Goal: Task Accomplishment & Management: Manage account settings

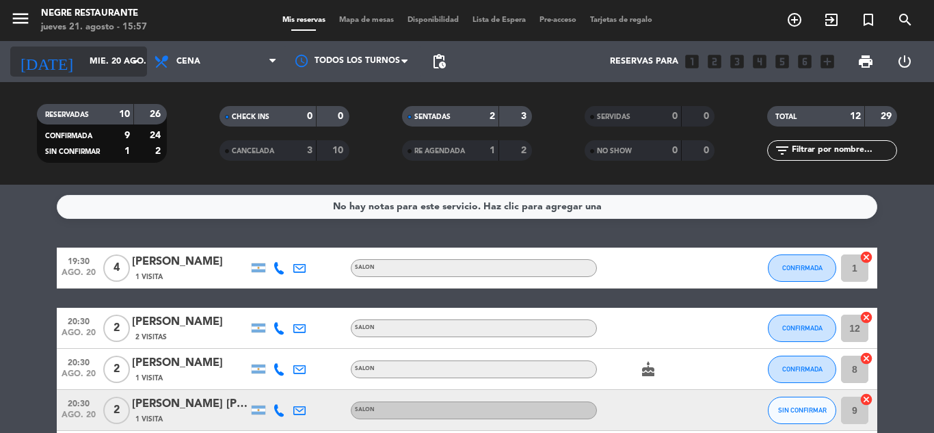
click at [135, 65] on icon "arrow_drop_down" at bounding box center [135, 61] width 16 height 16
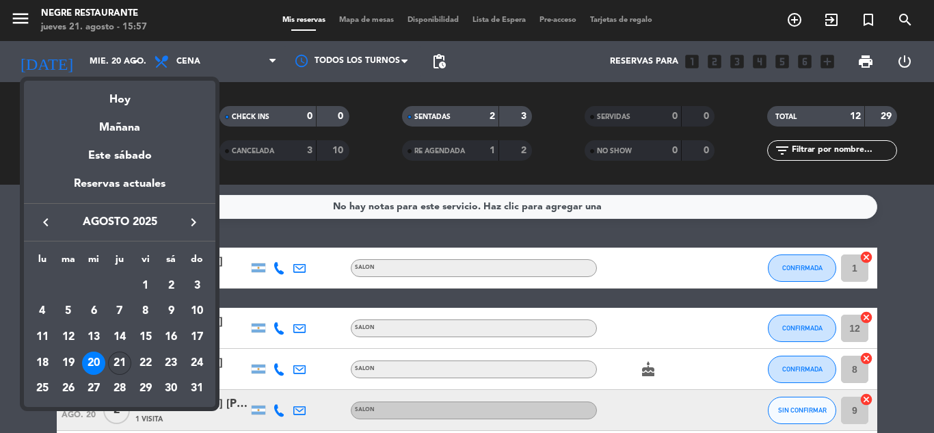
click at [124, 362] on div "21" at bounding box center [119, 362] width 23 height 23
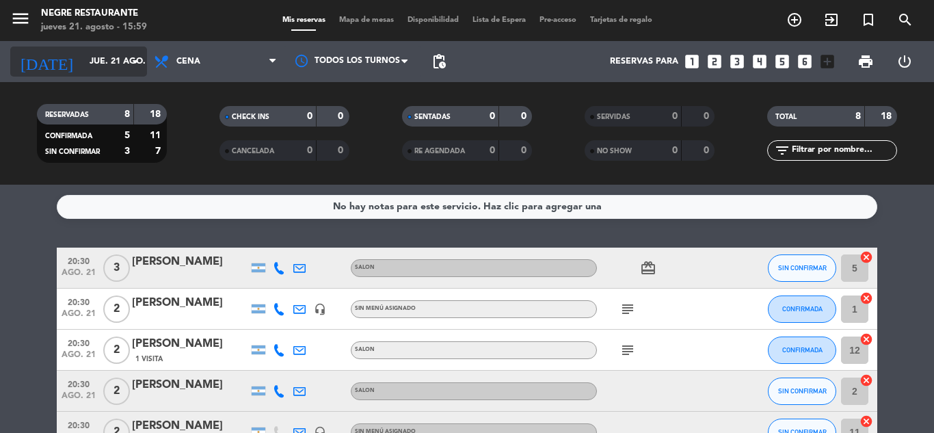
click at [106, 59] on input "jue. 21 ago." at bounding box center [141, 61] width 116 height 23
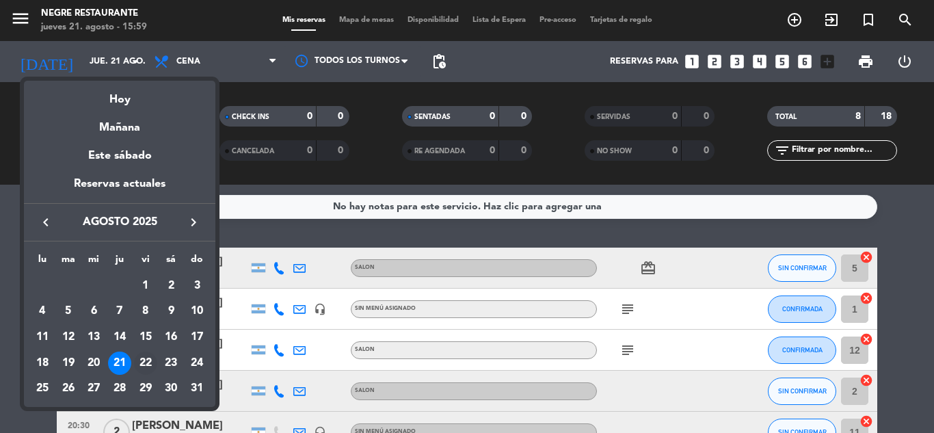
click at [146, 362] on div "22" at bounding box center [145, 362] width 23 height 23
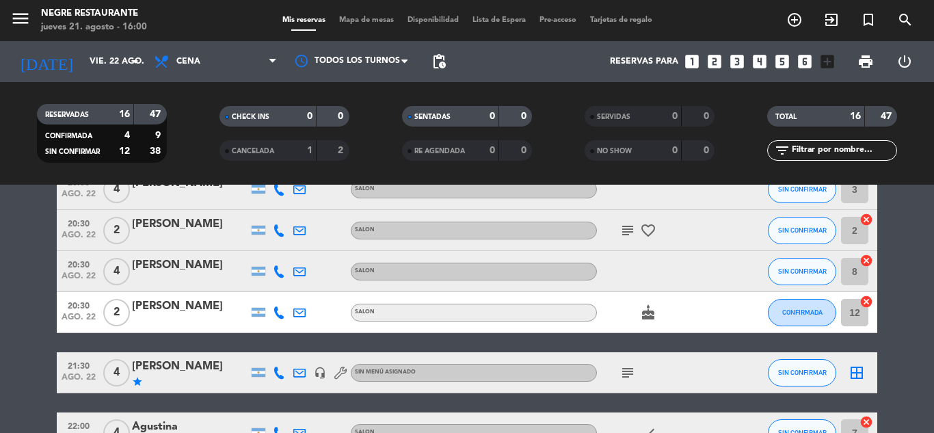
scroll to position [274, 0]
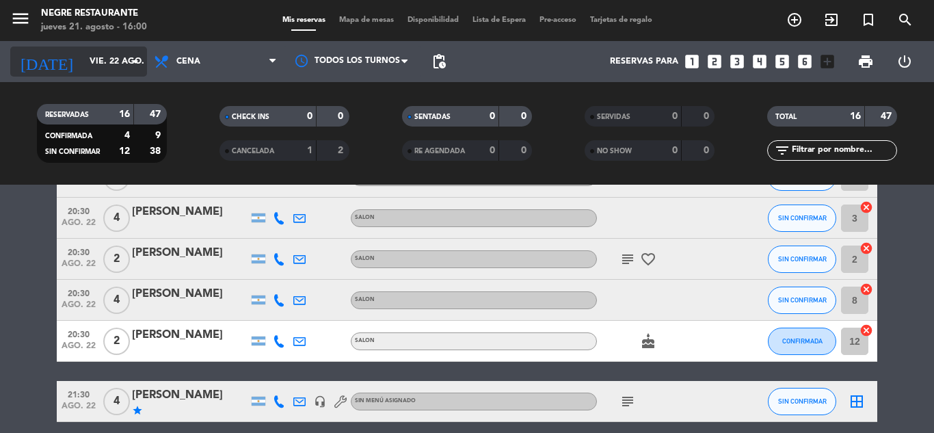
click at [96, 60] on input "vie. 22 ago." at bounding box center [141, 61] width 116 height 23
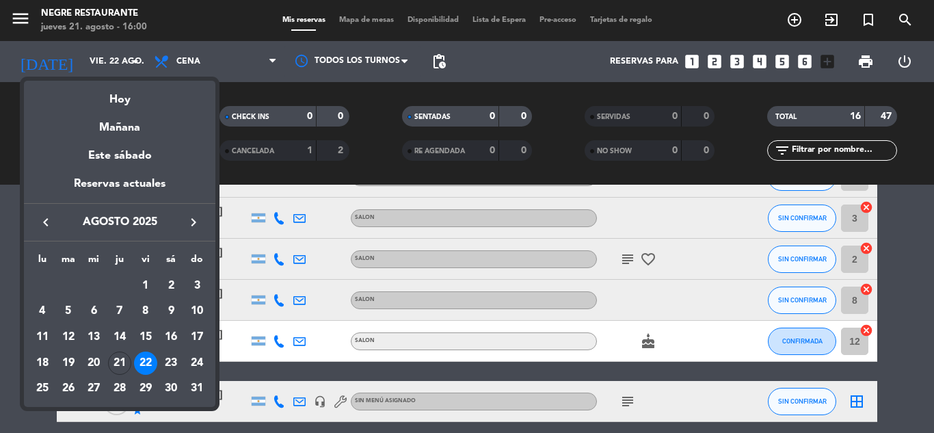
click at [164, 359] on div "23" at bounding box center [170, 362] width 23 height 23
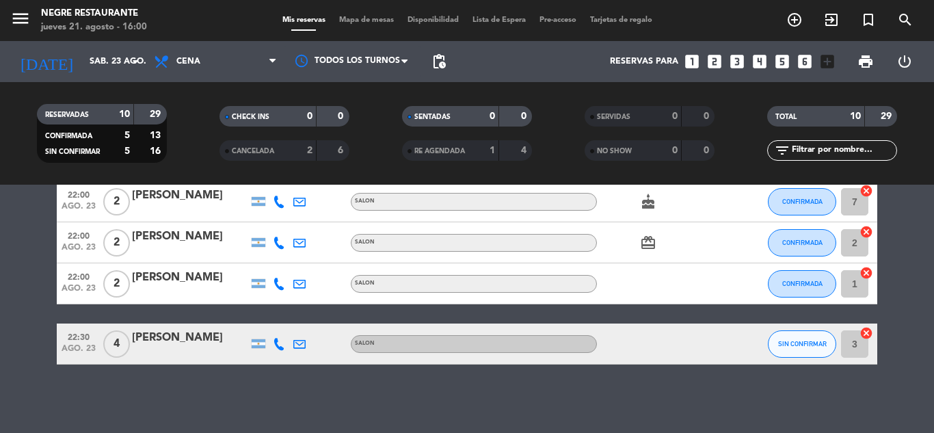
scroll to position [263, 0]
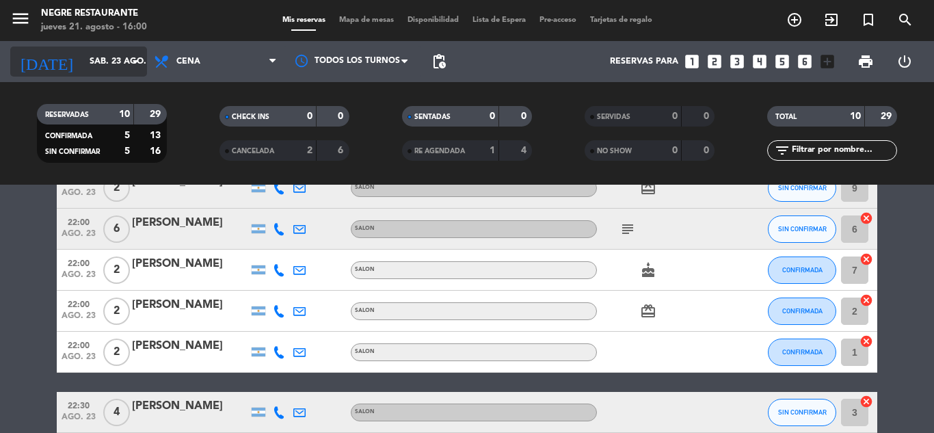
click at [83, 75] on div "[DATE] sáb. 23 ago. arrow_drop_down" at bounding box center [78, 61] width 137 height 30
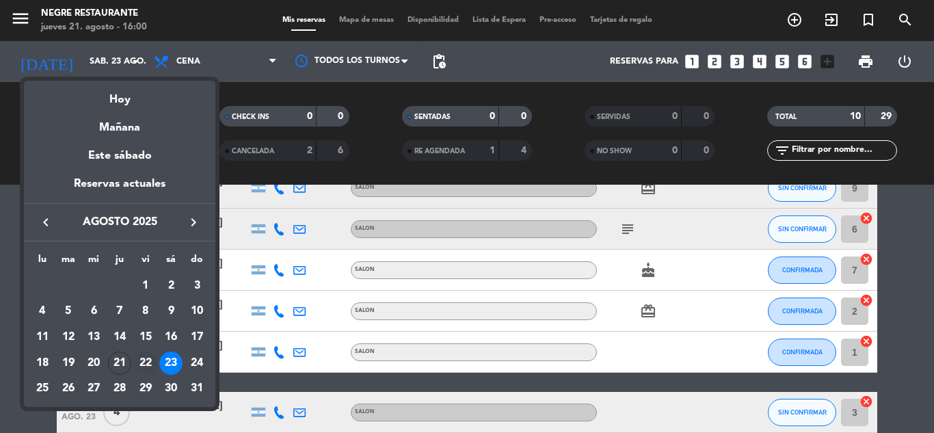
click at [143, 364] on div "22" at bounding box center [145, 362] width 23 height 23
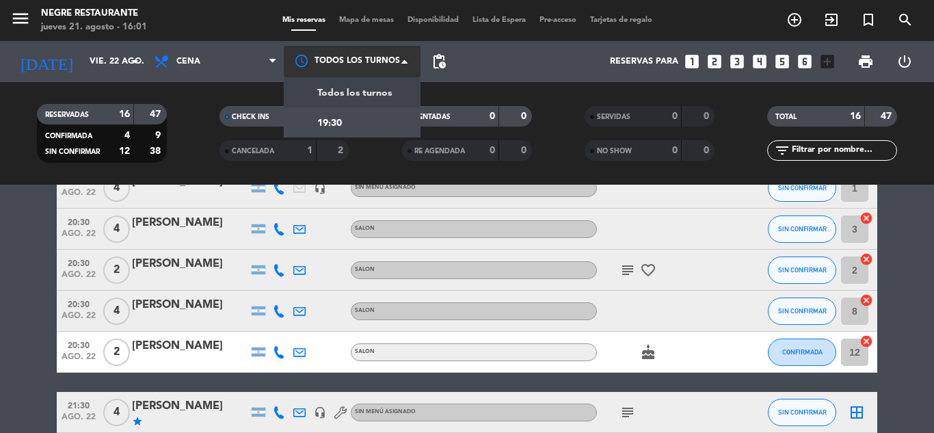
click at [364, 66] on div at bounding box center [352, 61] width 137 height 31
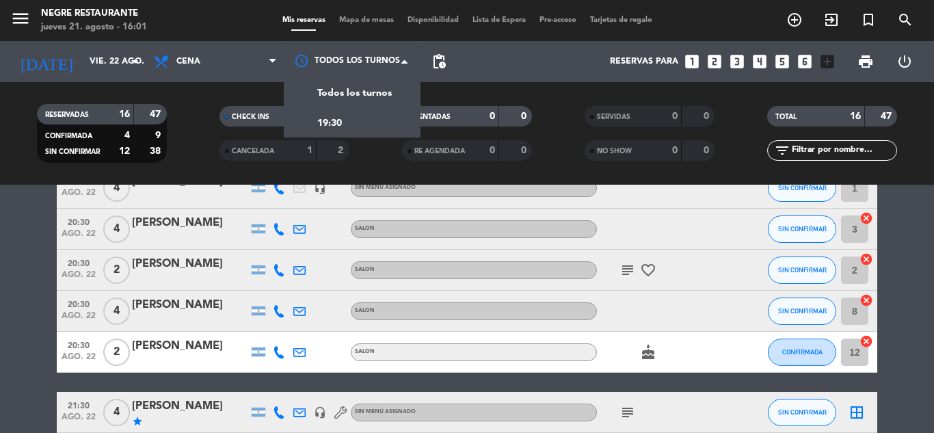
click at [444, 77] on div "pending_actions" at bounding box center [438, 61] width 27 height 41
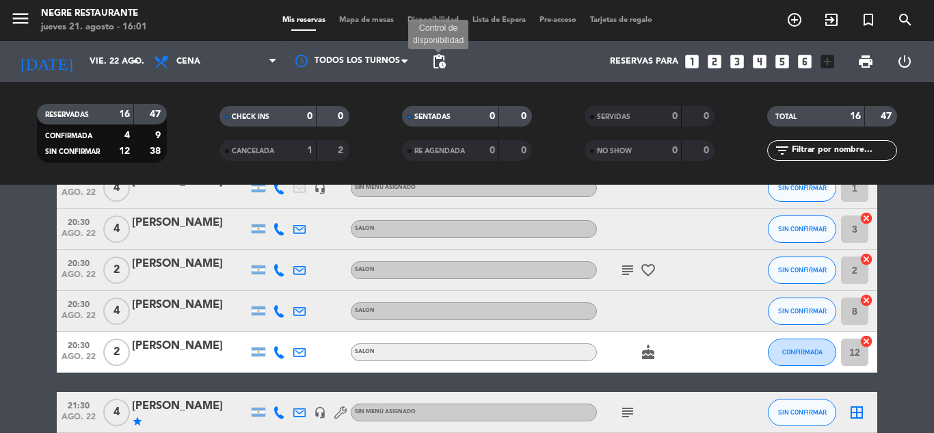
click at [437, 59] on span "pending_actions" at bounding box center [439, 61] width 16 height 16
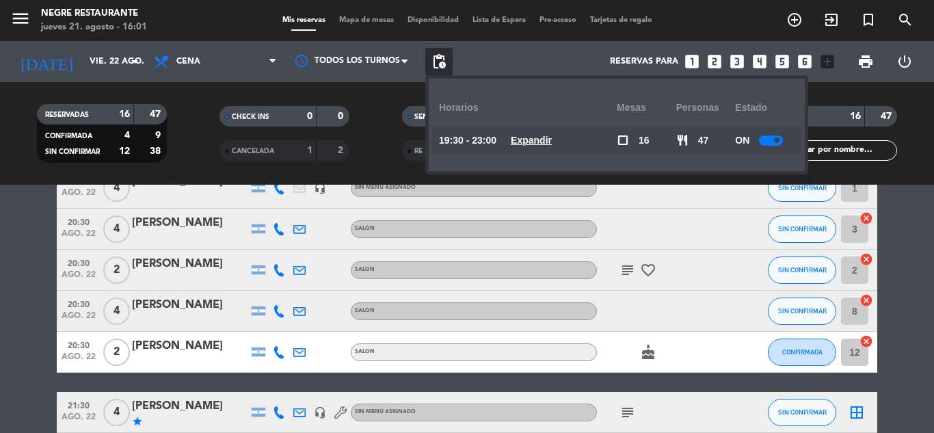
click at [529, 137] on u "Expandir" at bounding box center [531, 140] width 41 height 11
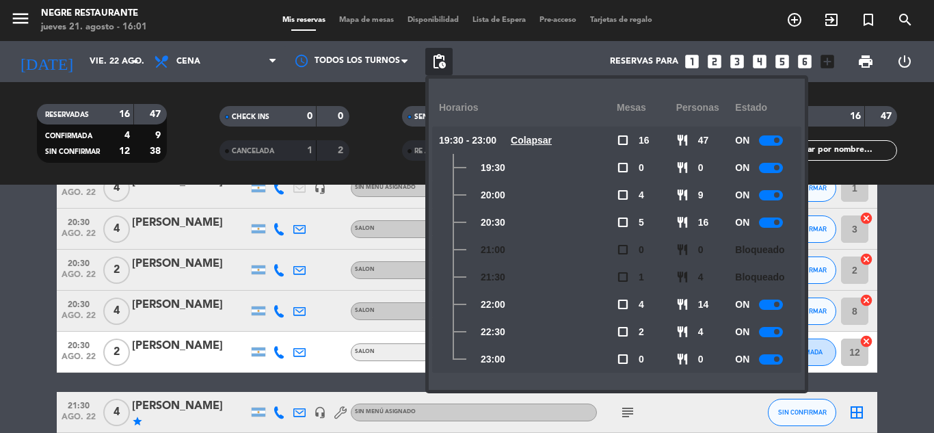
click at [775, 199] on div at bounding box center [771, 195] width 24 height 10
click at [780, 224] on span at bounding box center [776, 222] width 5 height 5
click at [779, 306] on span at bounding box center [776, 304] width 5 height 5
click at [397, 148] on filter-checkbox "RE AGENDADA 0 0" at bounding box center [466, 150] width 183 height 21
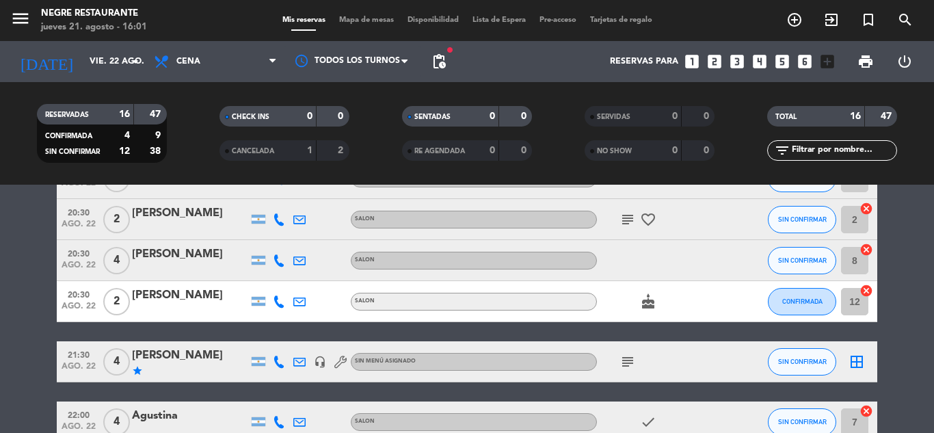
scroll to position [343, 0]
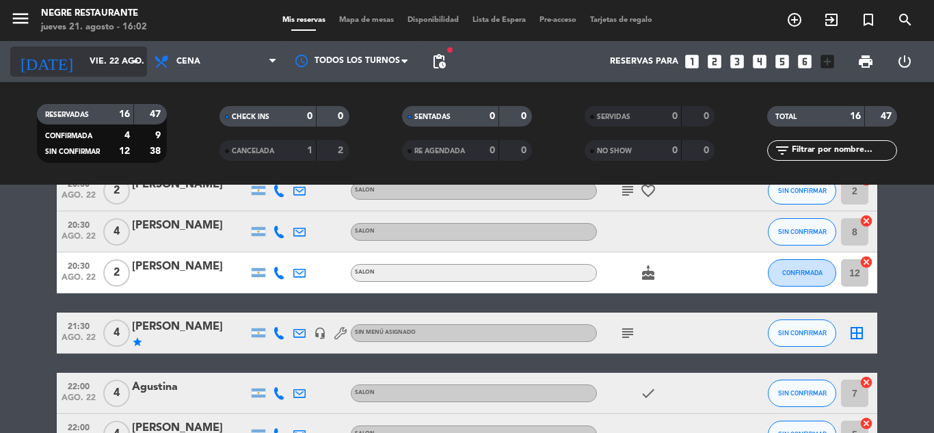
click at [133, 51] on input "vie. 22 ago." at bounding box center [141, 61] width 116 height 23
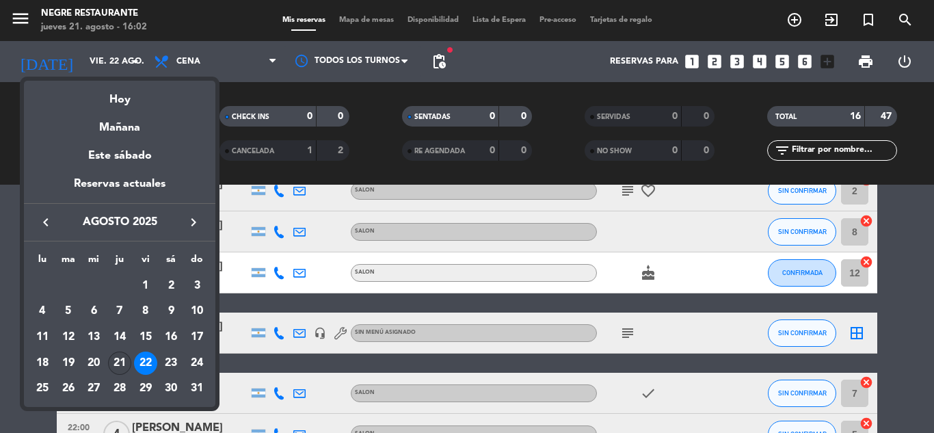
click at [118, 360] on div "21" at bounding box center [119, 362] width 23 height 23
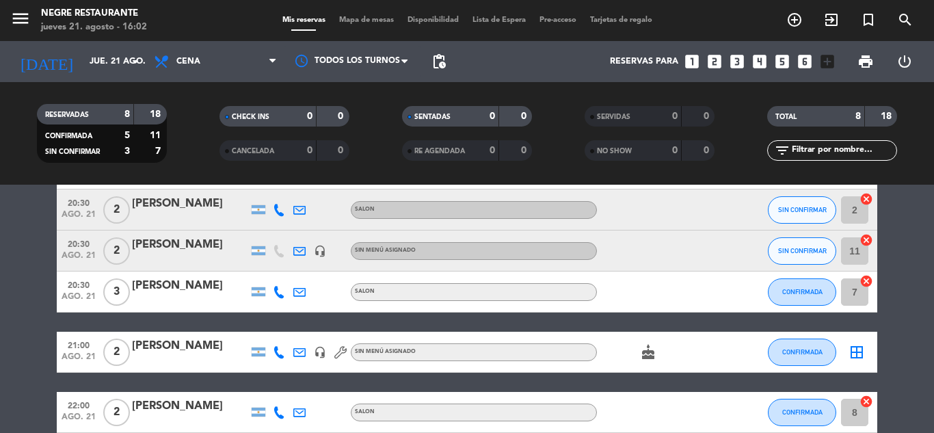
scroll to position [113, 0]
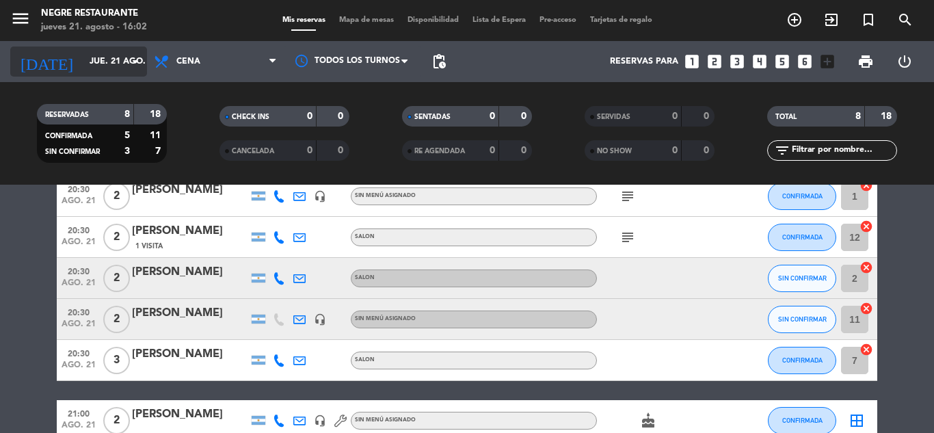
click at [92, 65] on input "jue. 21 ago." at bounding box center [141, 61] width 116 height 23
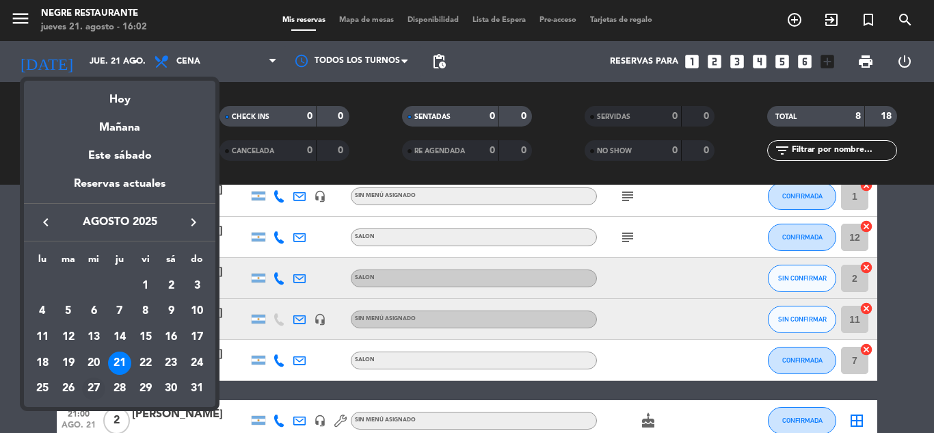
click at [95, 395] on div "27" at bounding box center [93, 388] width 23 height 23
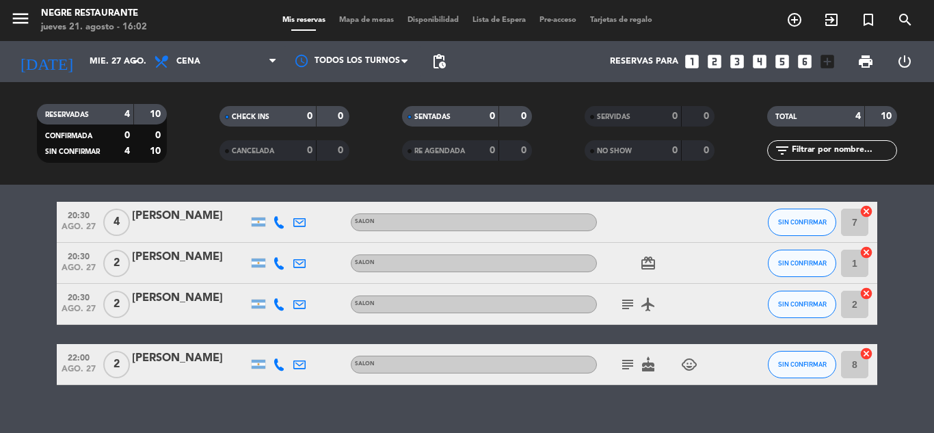
scroll to position [66, 0]
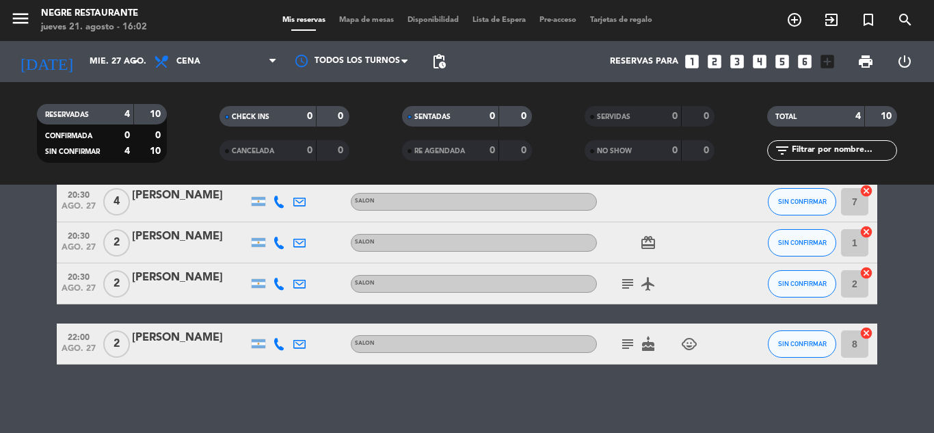
click at [687, 342] on icon "child_care" at bounding box center [689, 344] width 16 height 16
click at [619, 353] on div "subject cake child_care 1" at bounding box center [658, 343] width 123 height 40
click at [629, 341] on icon "subject" at bounding box center [628, 344] width 16 height 16
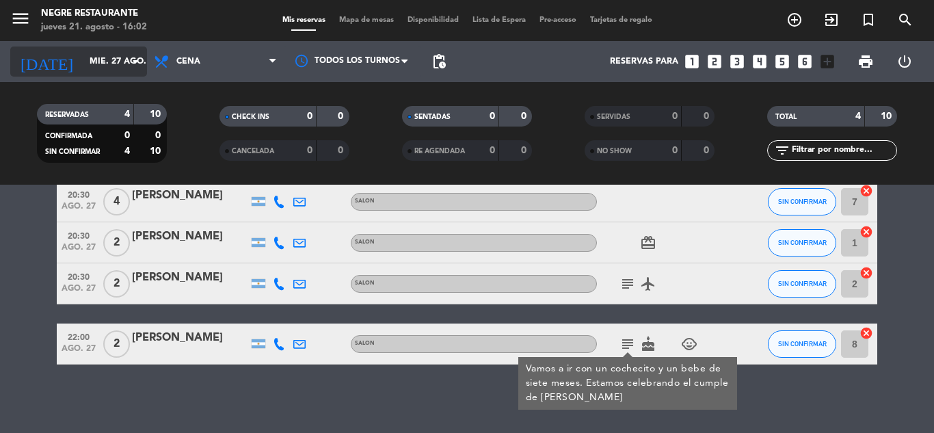
click at [83, 58] on input "mié. 27 ago." at bounding box center [141, 61] width 116 height 23
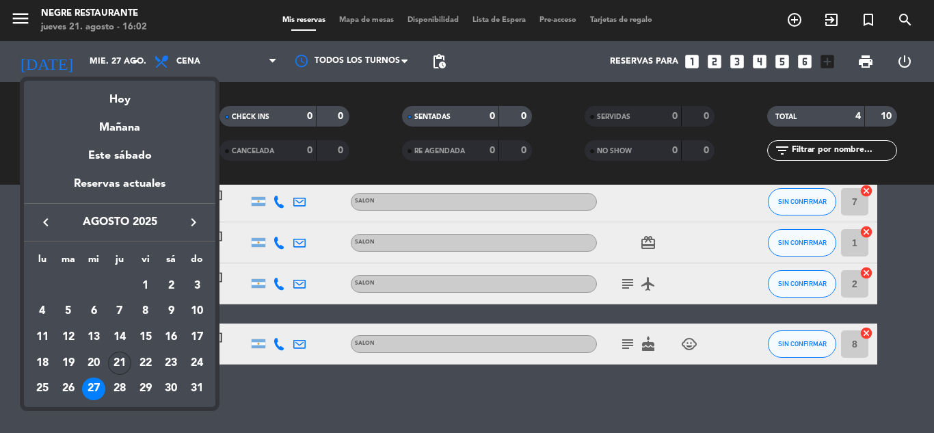
click at [118, 370] on div "21" at bounding box center [119, 362] width 23 height 23
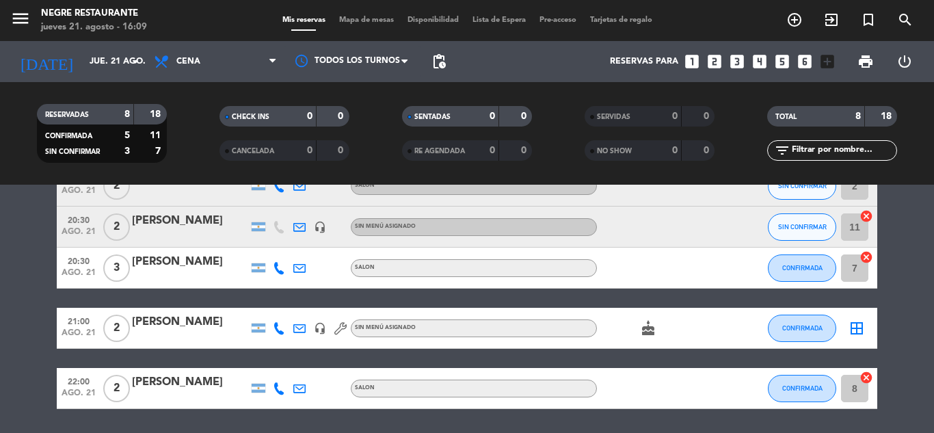
scroll to position [68, 0]
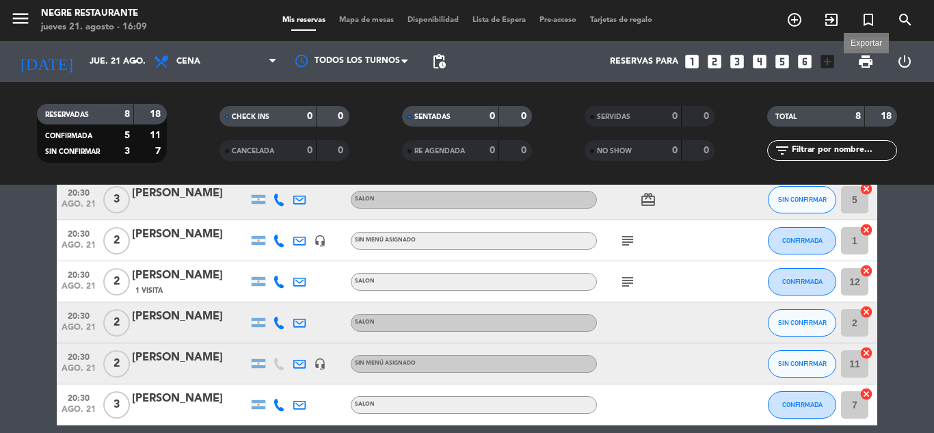
click at [868, 64] on span "print" at bounding box center [865, 61] width 16 height 16
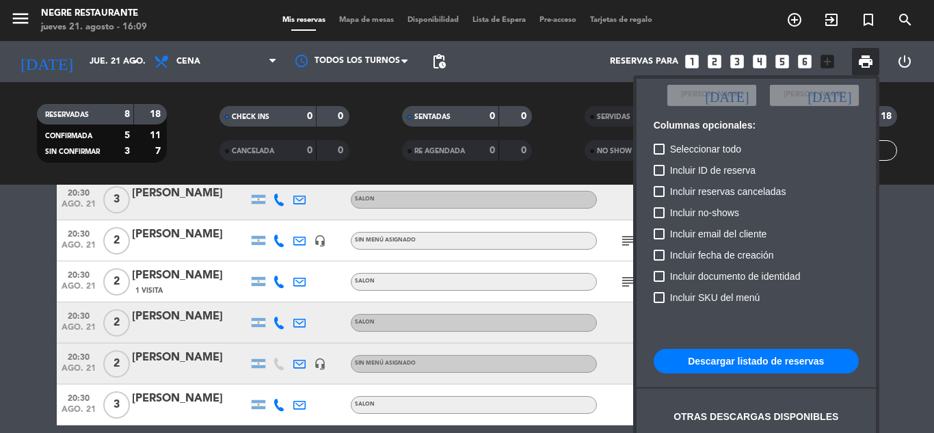
scroll to position [83, 0]
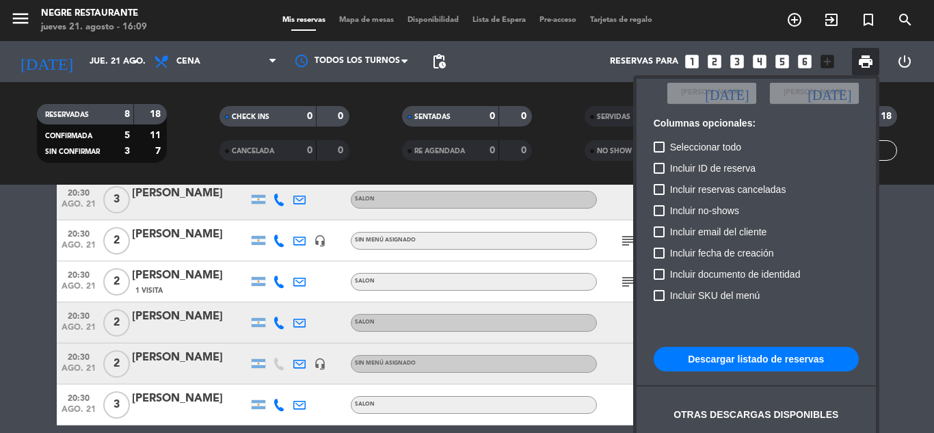
click at [738, 351] on button "Descargar listado de reservas" at bounding box center [756, 359] width 205 height 25
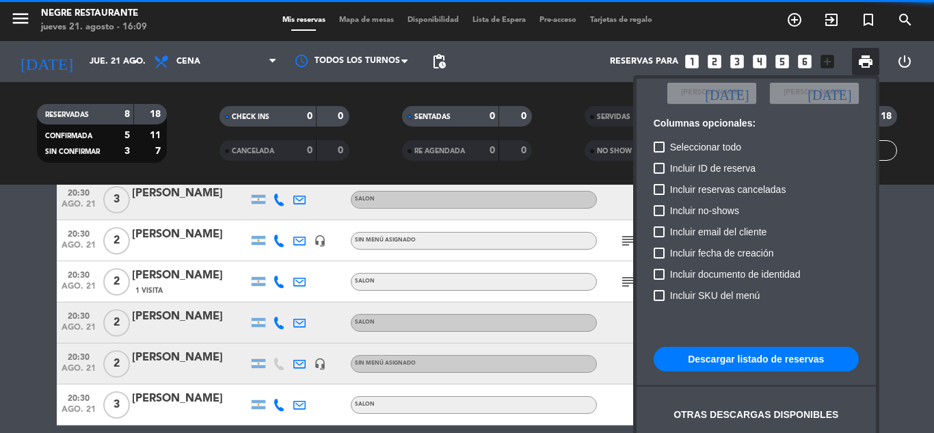
click at [743, 352] on button "Descargar listado de reservas" at bounding box center [756, 359] width 205 height 25
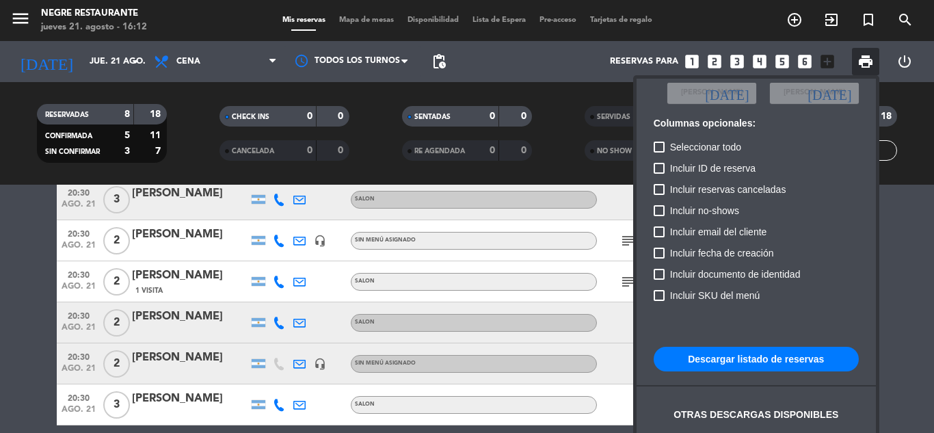
click at [607, 326] on div at bounding box center [467, 216] width 934 height 433
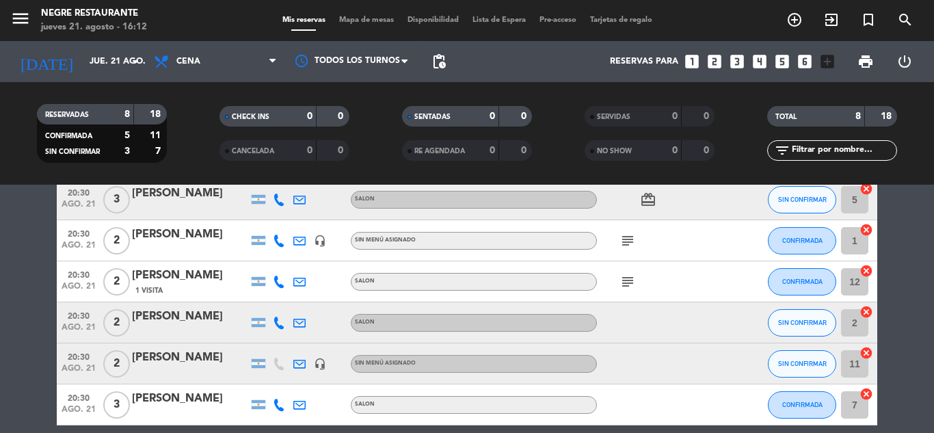
click at [626, 236] on icon "subject" at bounding box center [628, 240] width 16 height 16
click at [634, 284] on icon "subject" at bounding box center [628, 282] width 16 height 16
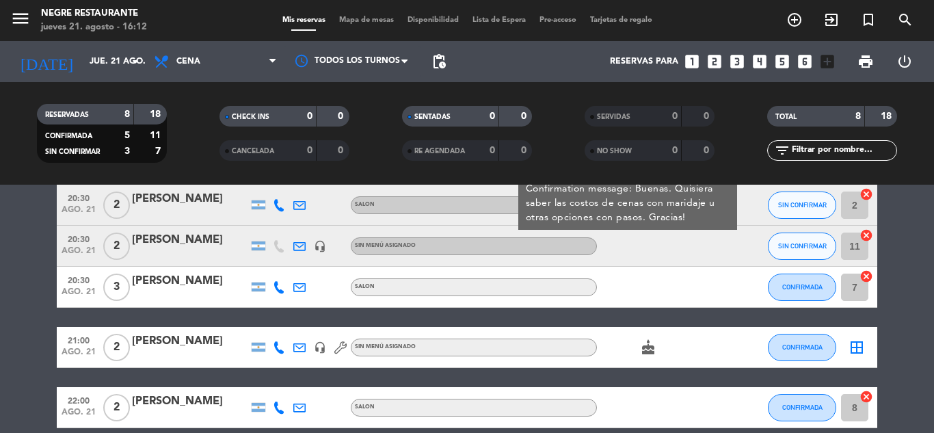
scroll to position [250, 0]
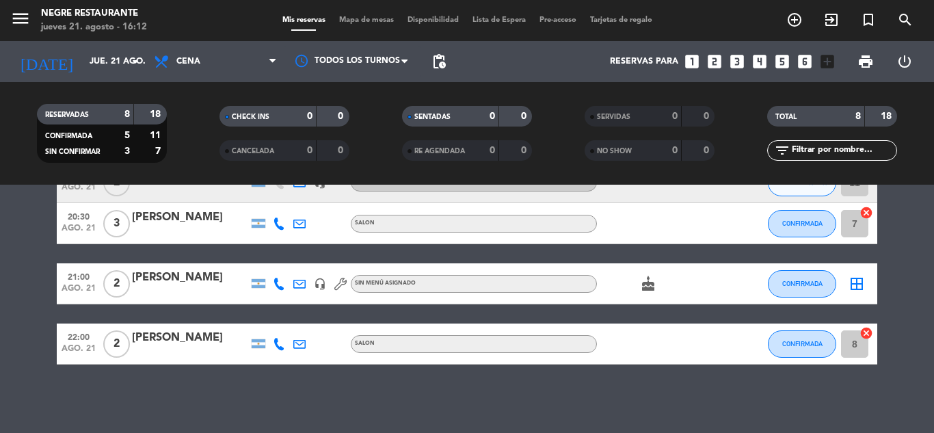
click at [643, 285] on icon "cake" at bounding box center [648, 284] width 16 height 16
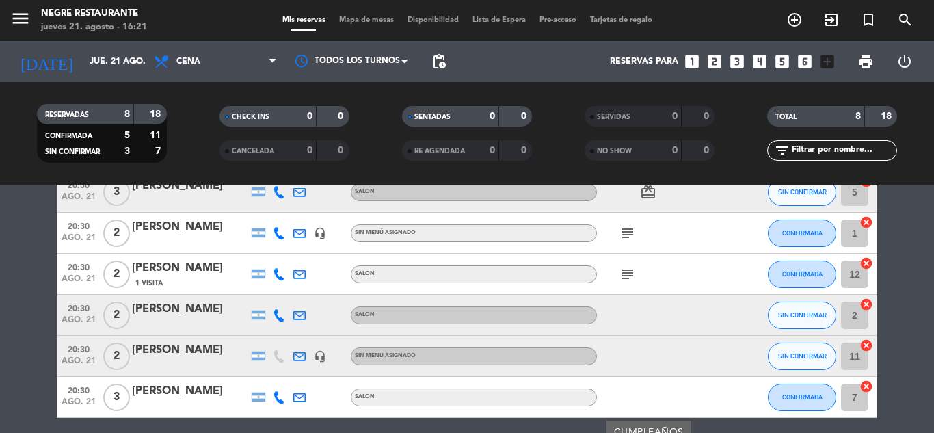
scroll to position [0, 0]
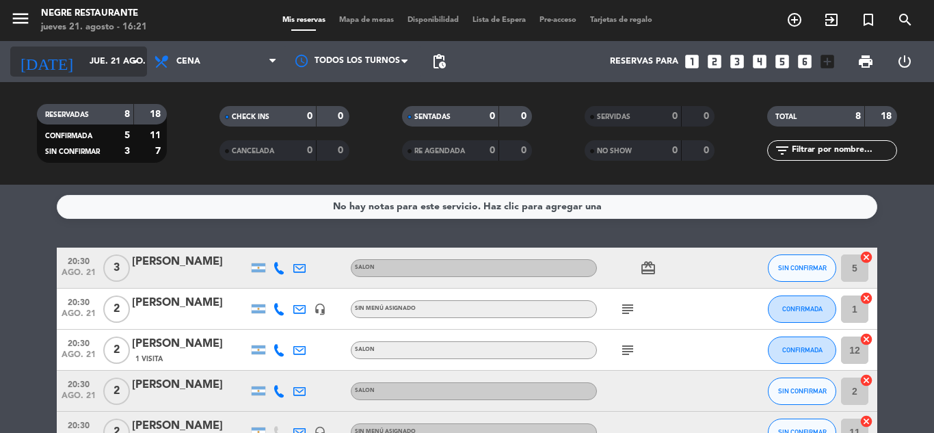
click at [125, 72] on input "jue. 21 ago." at bounding box center [141, 61] width 116 height 23
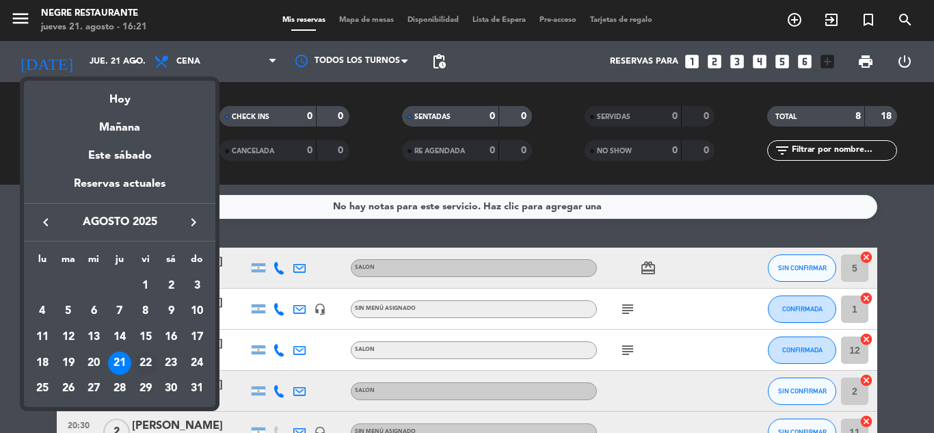
click at [138, 362] on div "22" at bounding box center [145, 362] width 23 height 23
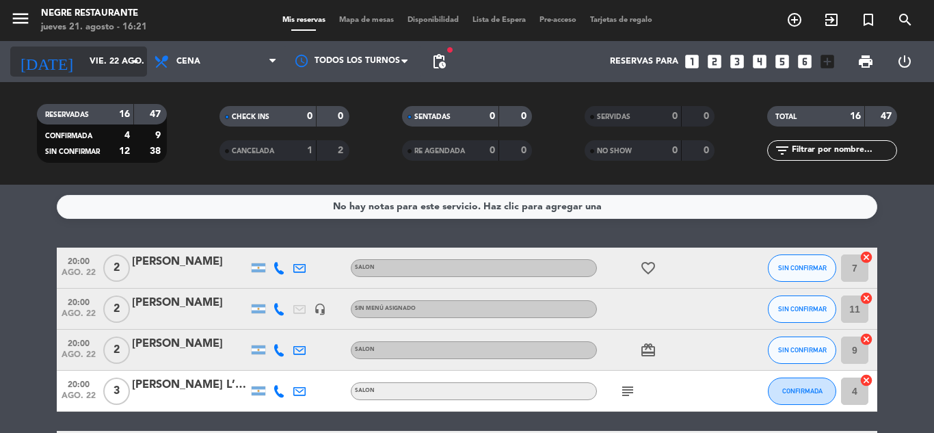
click at [127, 70] on input "vie. 22 ago." at bounding box center [141, 61] width 116 height 23
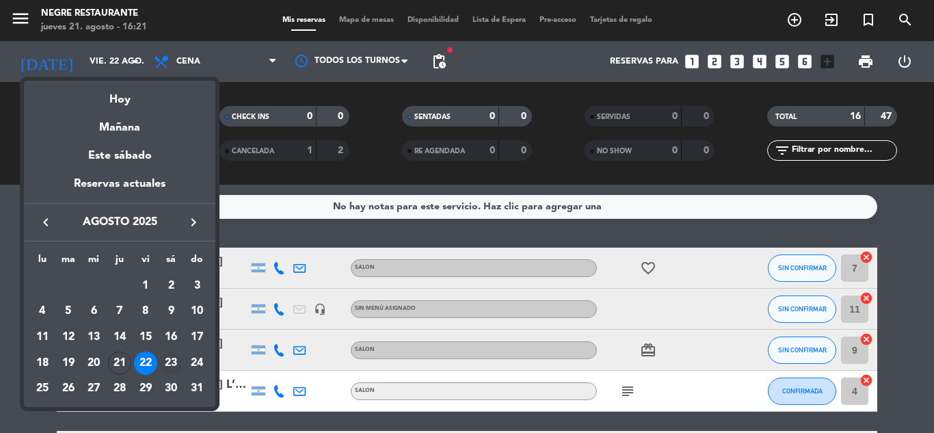
click at [174, 354] on div "23" at bounding box center [170, 362] width 23 height 23
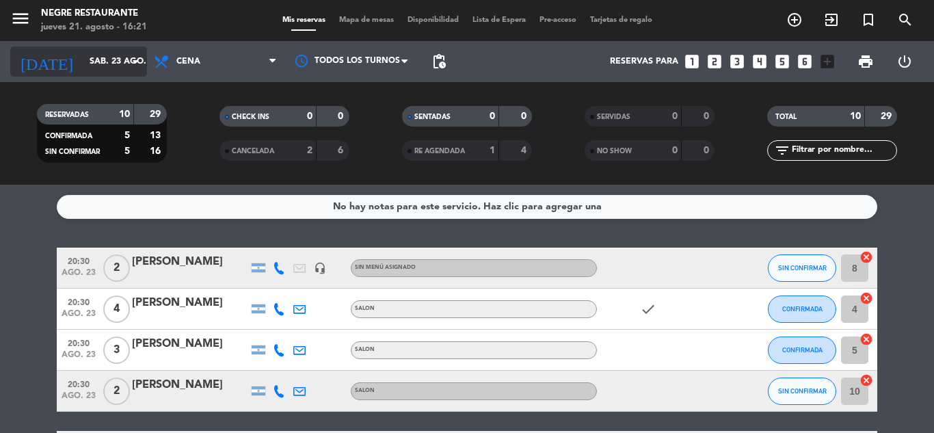
click at [122, 49] on div "[DATE] sáb. 23 ago. arrow_drop_down" at bounding box center [78, 61] width 137 height 30
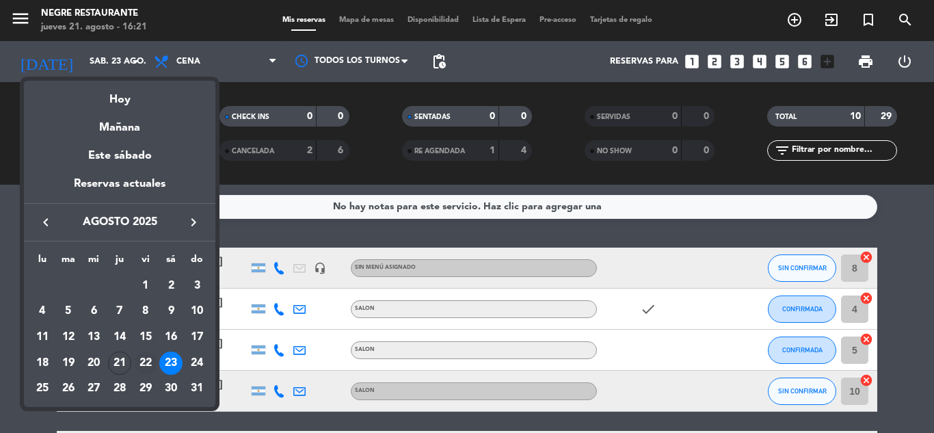
click at [152, 357] on div "22" at bounding box center [145, 362] width 23 height 23
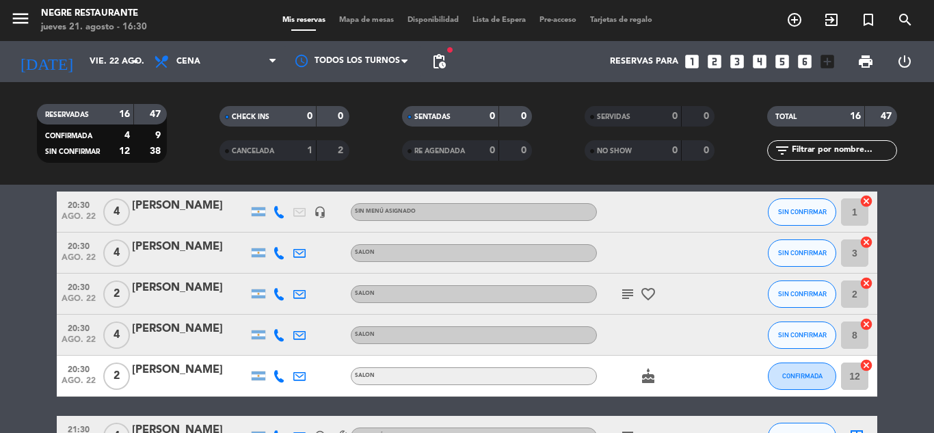
scroll to position [274, 0]
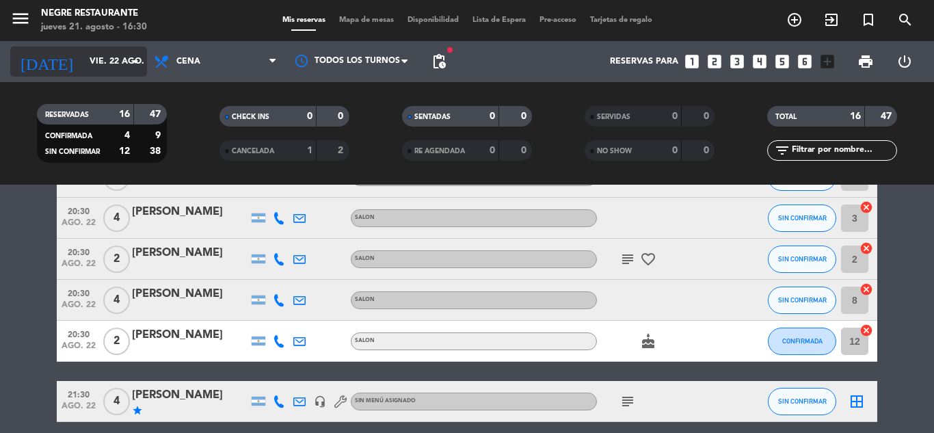
click at [120, 74] on div "[DATE] vie. 22 ago. arrow_drop_down" at bounding box center [78, 61] width 137 height 30
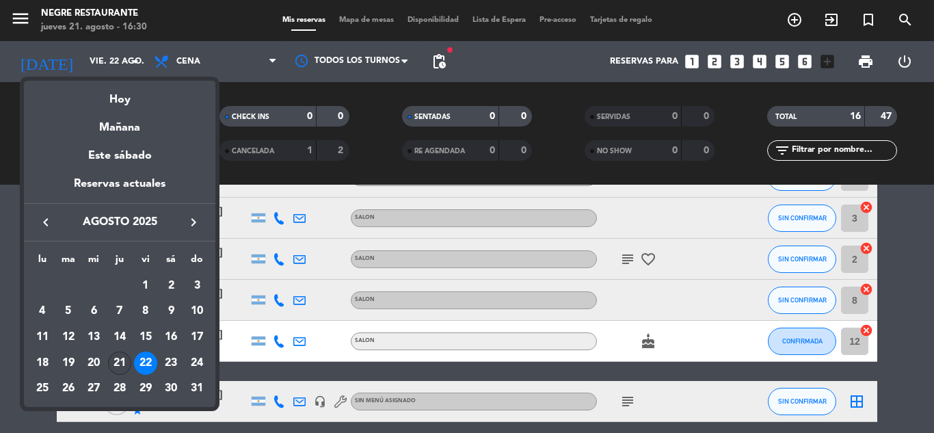
click at [129, 360] on div "21" at bounding box center [119, 362] width 23 height 23
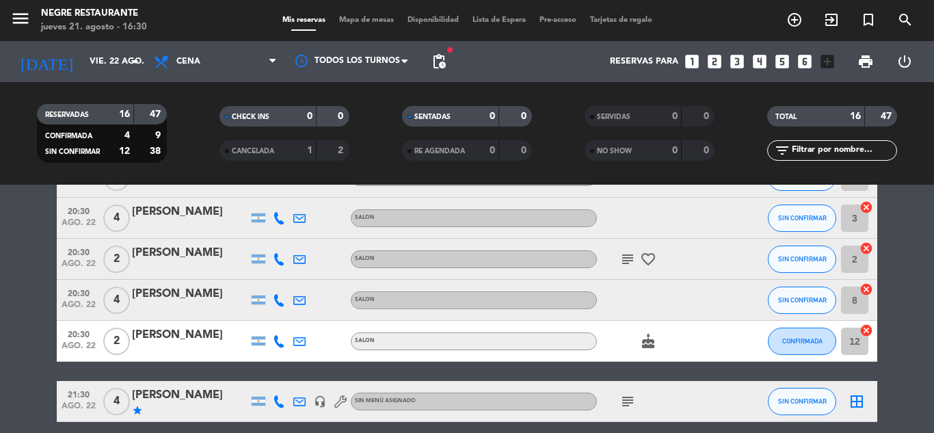
type input "jue. 21 ago."
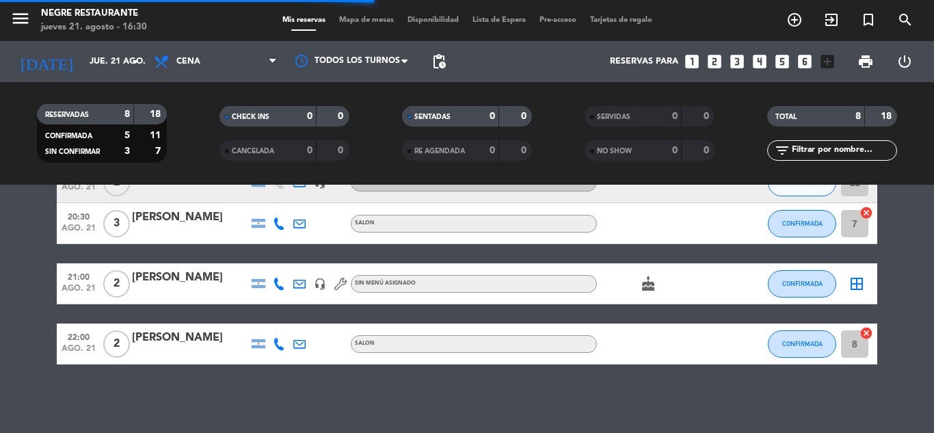
scroll to position [250, 0]
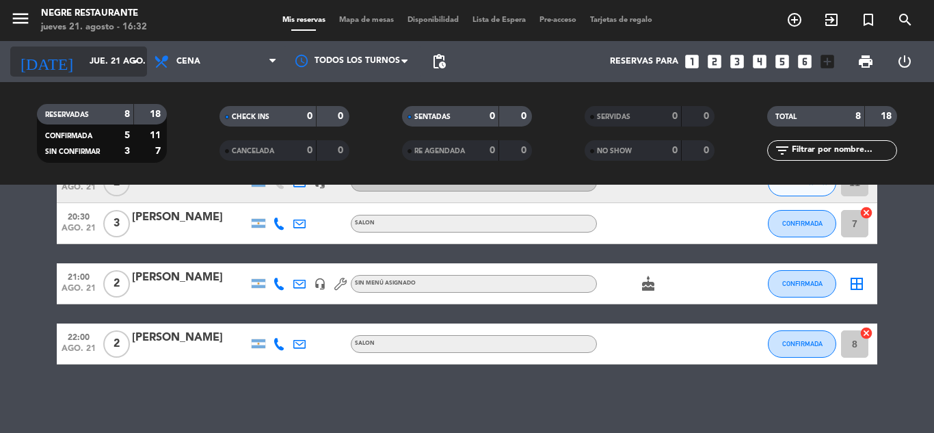
click at [121, 54] on input "jue. 21 ago." at bounding box center [141, 61] width 116 height 23
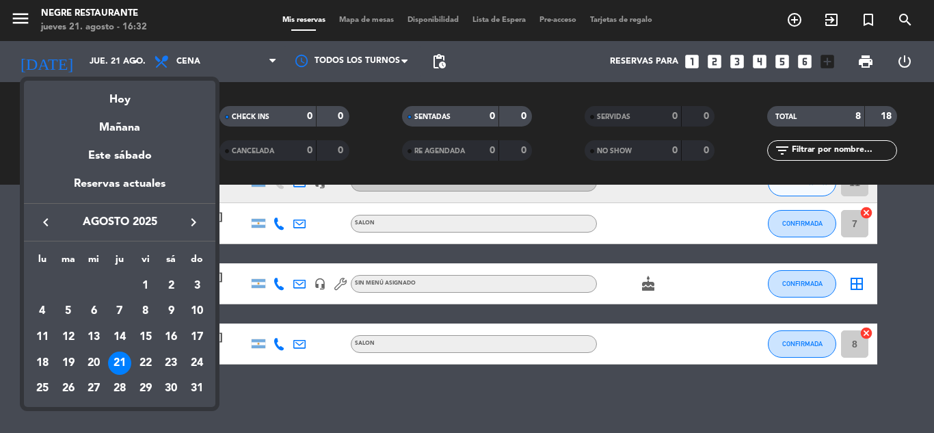
click at [472, 403] on div at bounding box center [467, 216] width 934 height 433
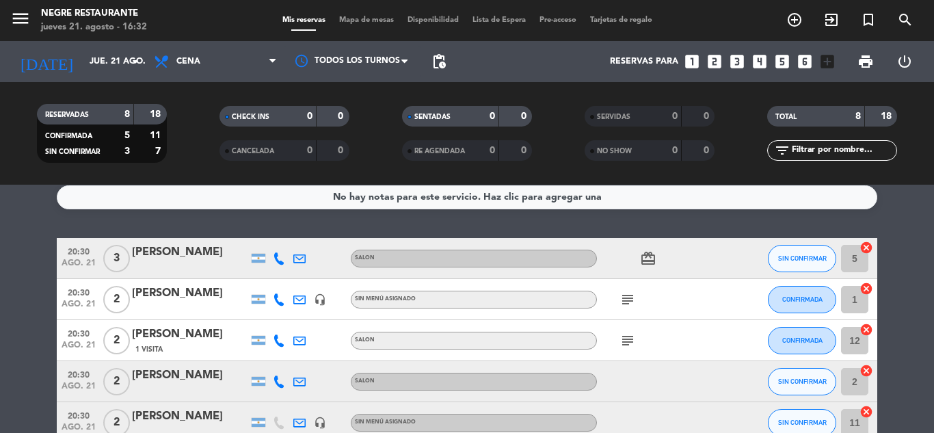
scroll to position [0, 0]
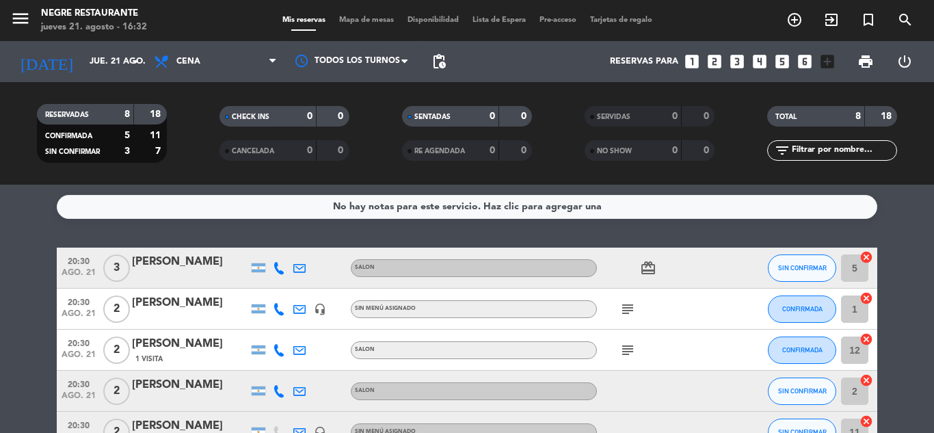
click at [287, 270] on div at bounding box center [279, 268] width 21 height 40
click at [281, 269] on icon at bounding box center [279, 268] width 12 height 12
click at [287, 240] on span "content_paste" at bounding box center [291, 245] width 10 height 10
click at [286, 243] on span "content_paste" at bounding box center [291, 245] width 10 height 10
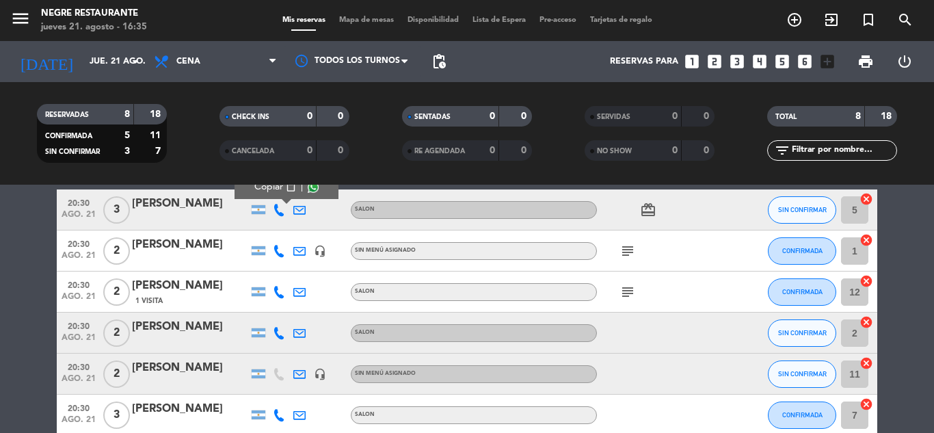
scroll to position [137, 0]
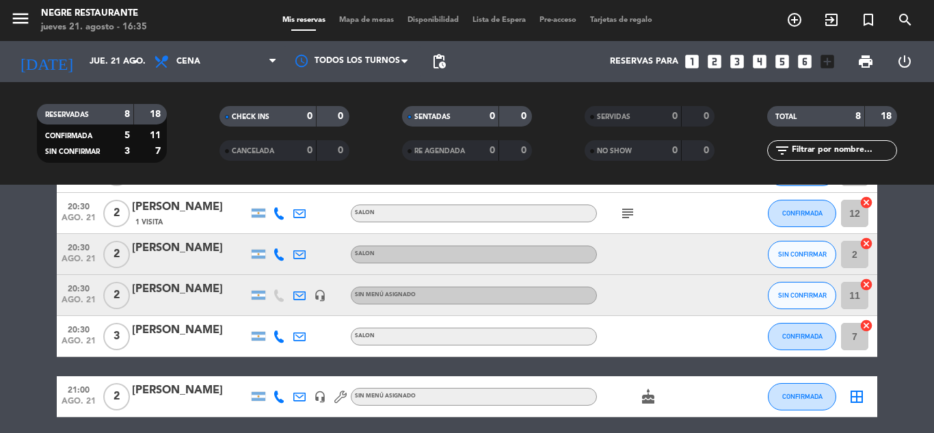
click at [281, 253] on icon at bounding box center [279, 254] width 12 height 12
click at [283, 226] on span "content_paste" at bounding box center [288, 231] width 10 height 10
click at [282, 333] on icon at bounding box center [279, 336] width 12 height 12
click at [330, 273] on div at bounding box center [340, 254] width 21 height 40
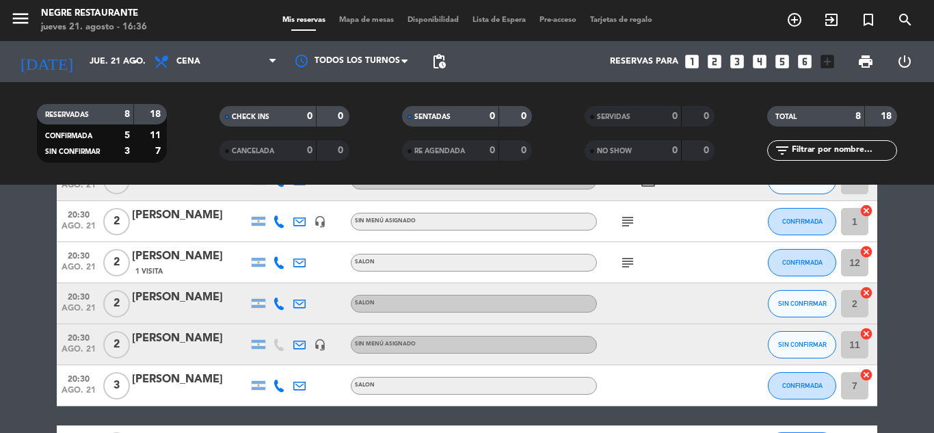
scroll to position [44, 0]
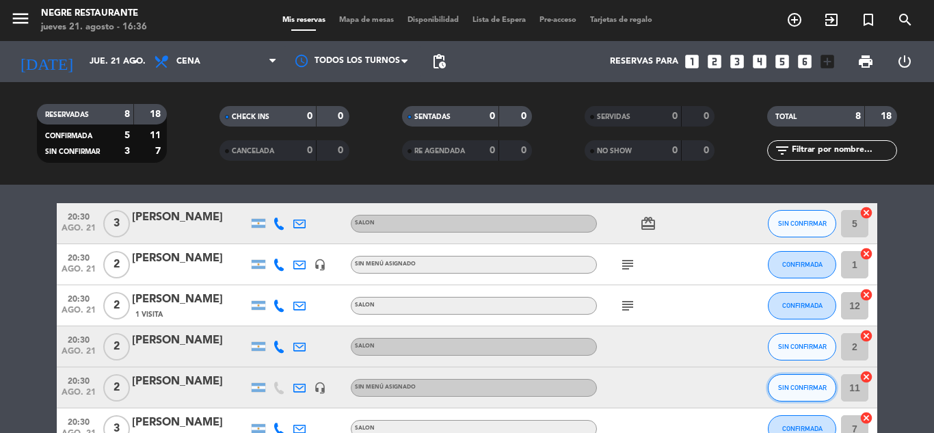
click at [802, 383] on button "SIN CONFIRMAR" at bounding box center [802, 387] width 68 height 27
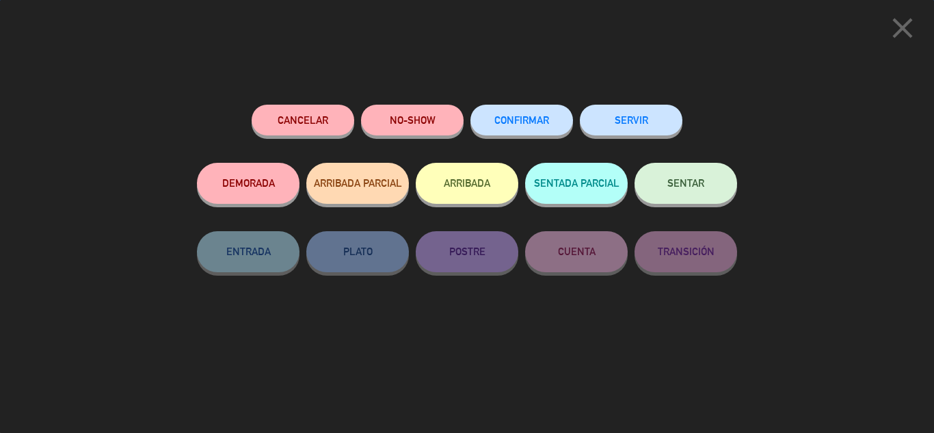
click at [550, 117] on button "CONFIRMAR" at bounding box center [521, 120] width 103 height 31
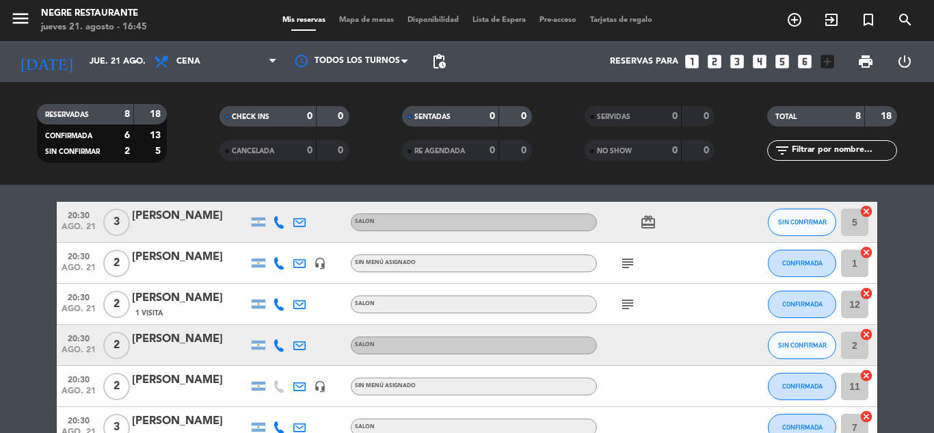
scroll to position [68, 0]
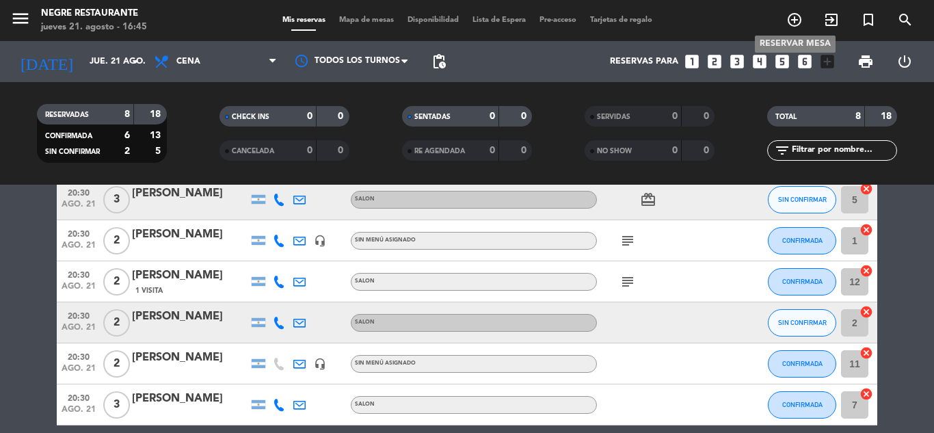
click at [788, 24] on icon "add_circle_outline" at bounding box center [794, 20] width 16 height 16
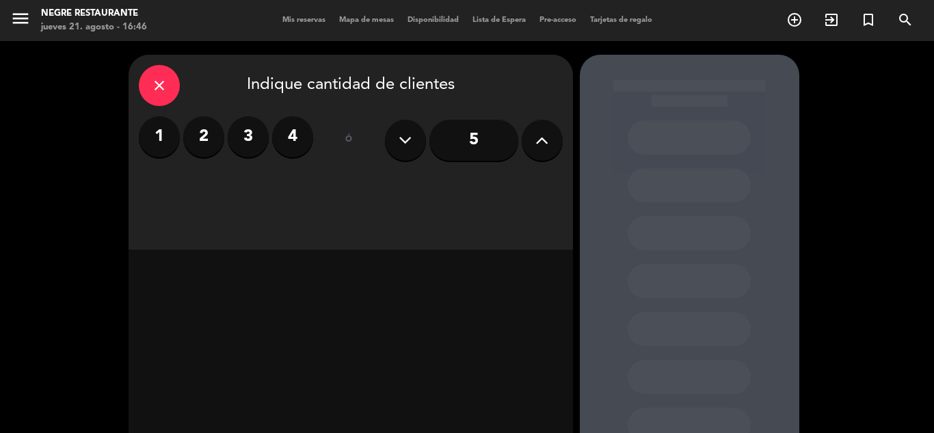
click at [284, 141] on label "4" at bounding box center [292, 136] width 41 height 41
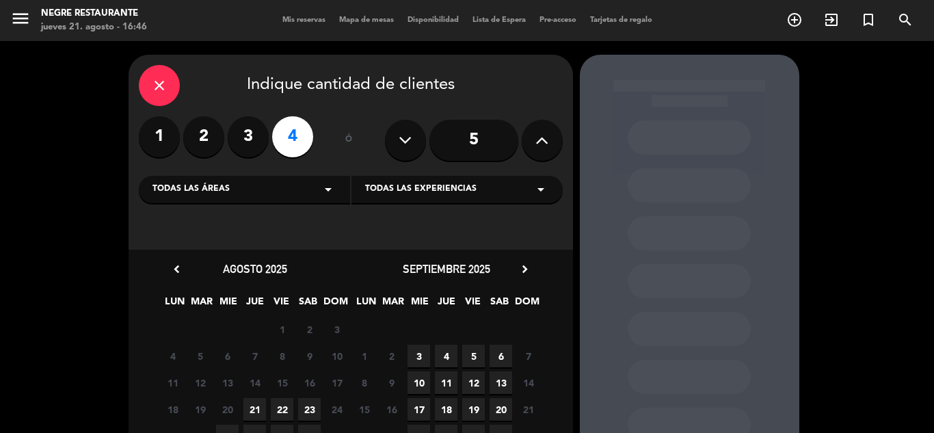
click at [252, 408] on span "21" at bounding box center [254, 409] width 23 height 23
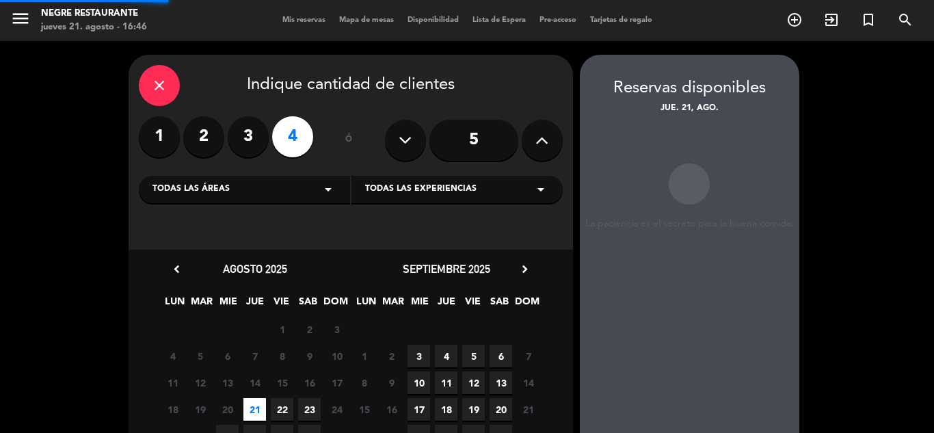
scroll to position [55, 0]
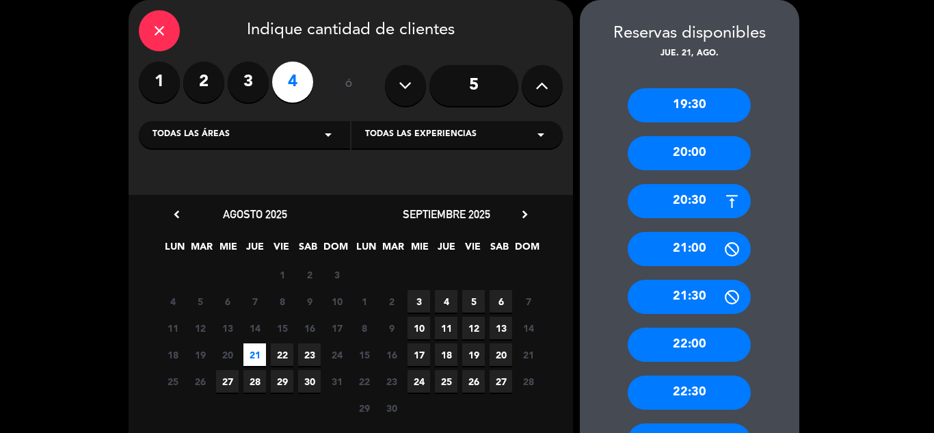
click at [702, 199] on div "20:30" at bounding box center [689, 201] width 123 height 34
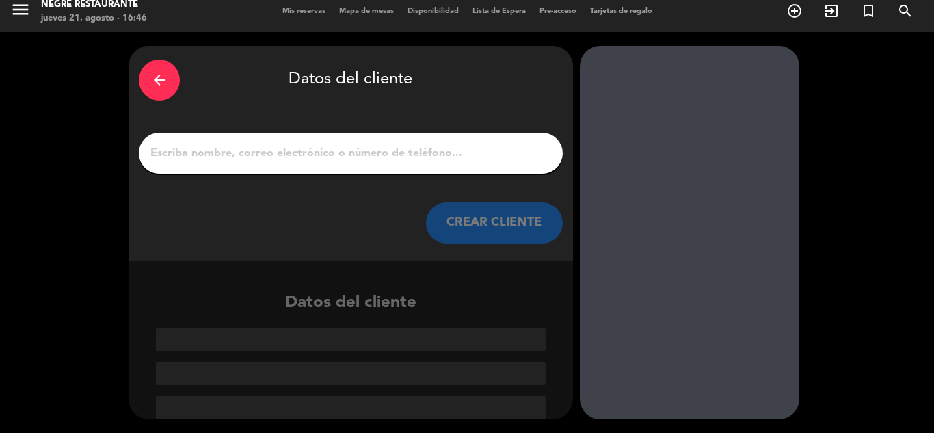
scroll to position [9, 0]
click at [492, 165] on div at bounding box center [351, 153] width 424 height 41
click at [489, 161] on input "1" at bounding box center [350, 153] width 403 height 19
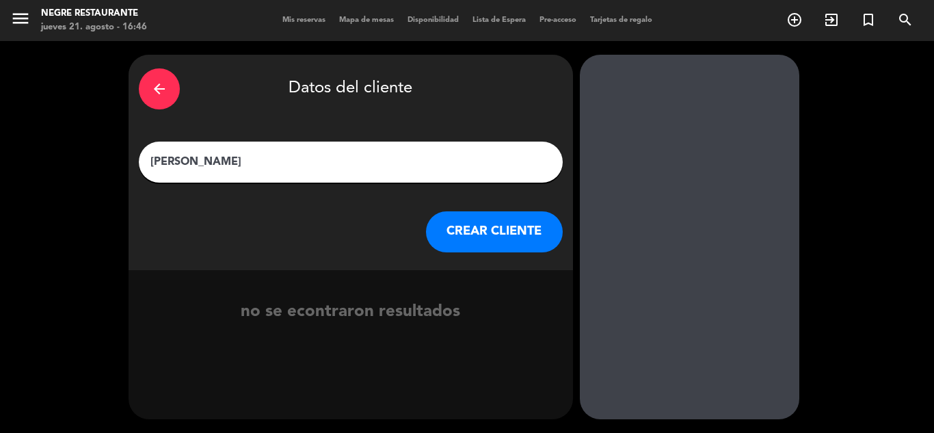
type input "[PERSON_NAME]"
click at [502, 215] on button "CREAR CLIENTE" at bounding box center [494, 231] width 137 height 41
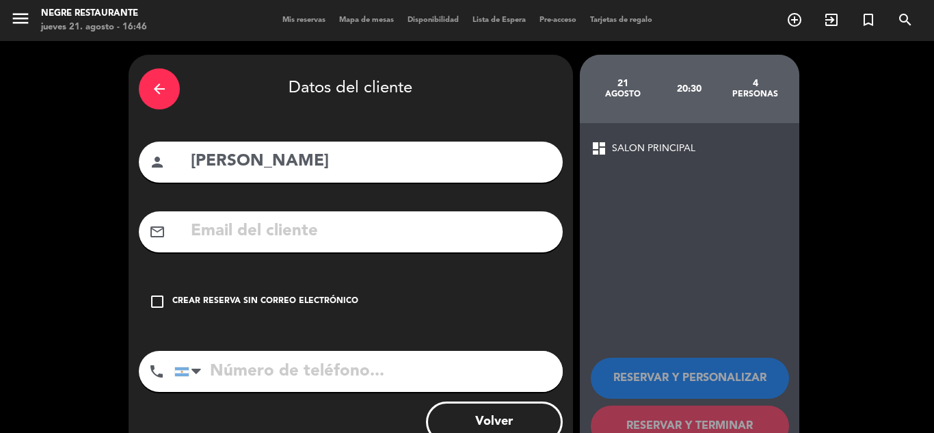
click at [158, 298] on icon "check_box_outline_blank" at bounding box center [157, 301] width 16 height 16
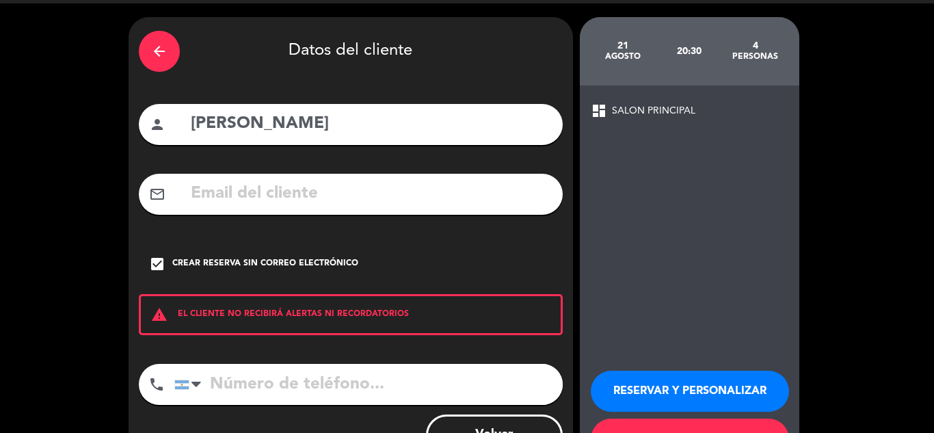
scroll to position [94, 0]
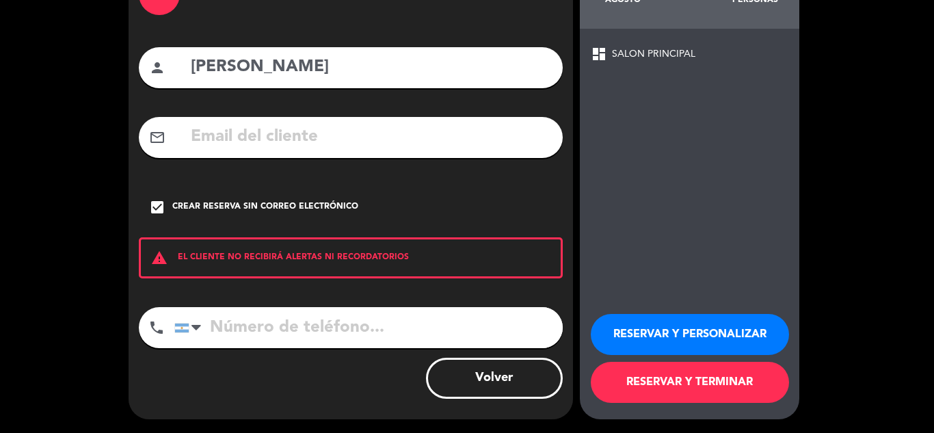
click at [693, 395] on button "RESERVAR Y TERMINAR" at bounding box center [690, 382] width 198 height 41
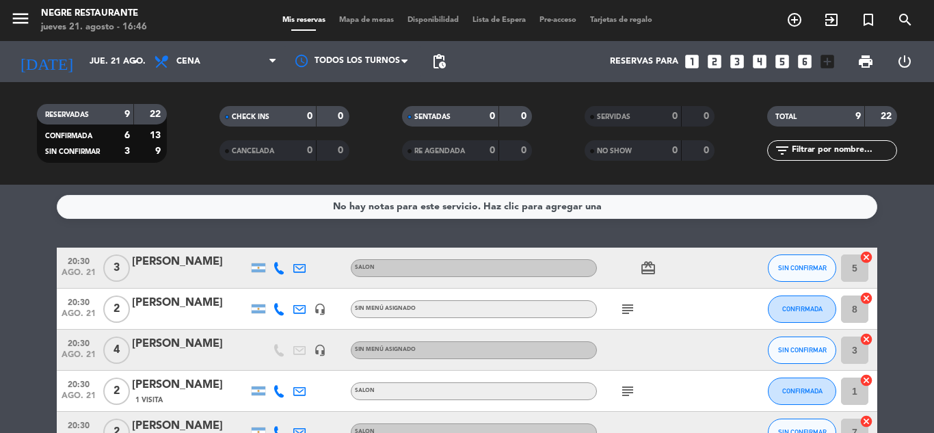
scroll to position [68, 0]
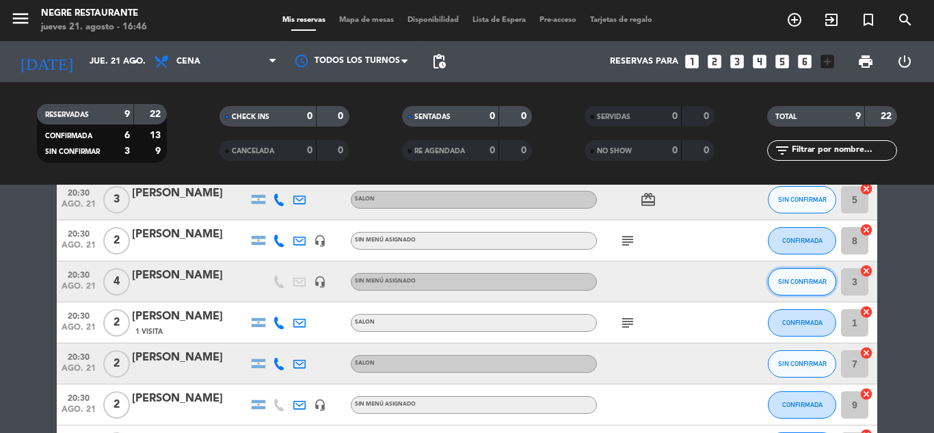
click at [819, 288] on button "SIN CONFIRMAR" at bounding box center [802, 281] width 68 height 27
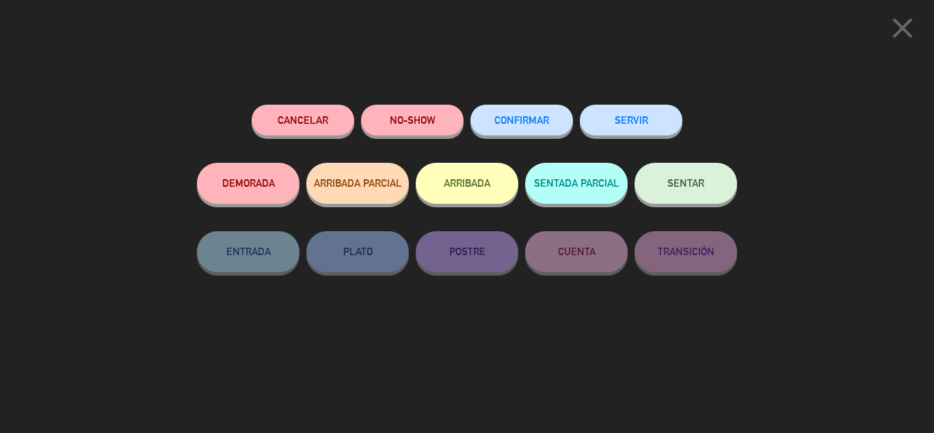
click at [553, 129] on button "CONFIRMAR" at bounding box center [521, 120] width 103 height 31
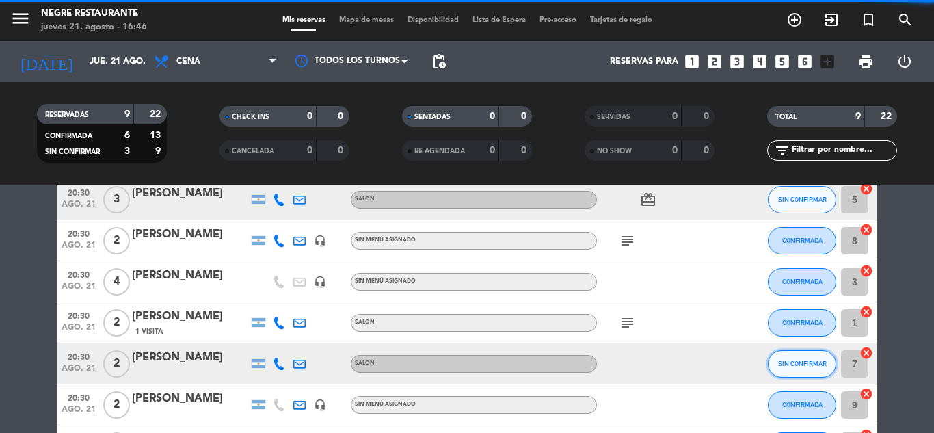
click at [813, 359] on button "SIN CONFIRMAR" at bounding box center [802, 363] width 68 height 27
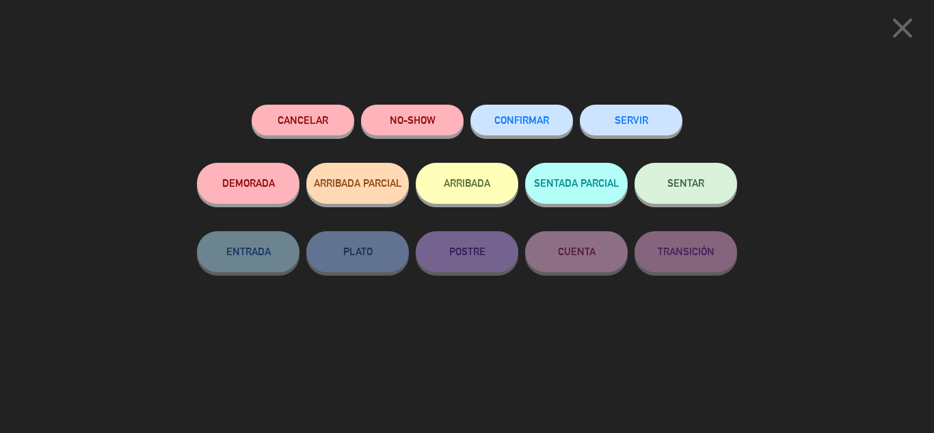
scroll to position [291, 0]
click at [527, 102] on div "Cancelar NO-SHOW CONFIRMAR SERVIR DEMORADA ARRIBADA PARCIAL ARRIBADA SENTADA PA…" at bounding box center [466, 264] width 559 height 338
click at [544, 116] on button "CONFIRMAR" at bounding box center [521, 120] width 103 height 31
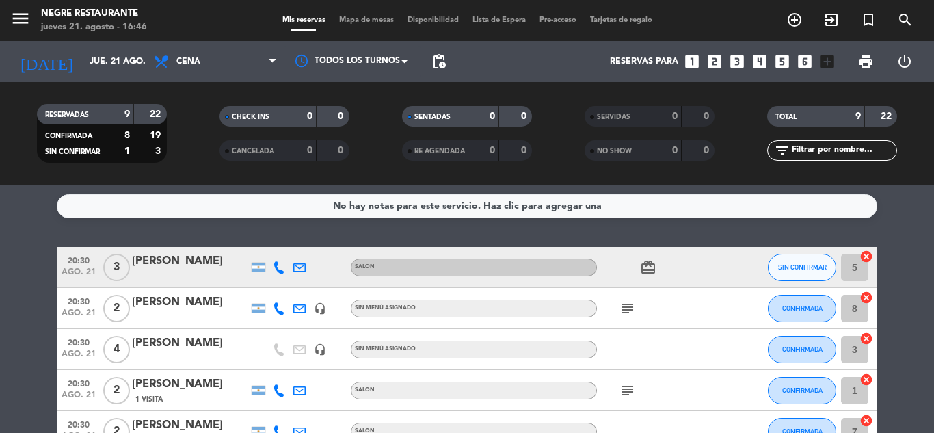
scroll to position [0, 0]
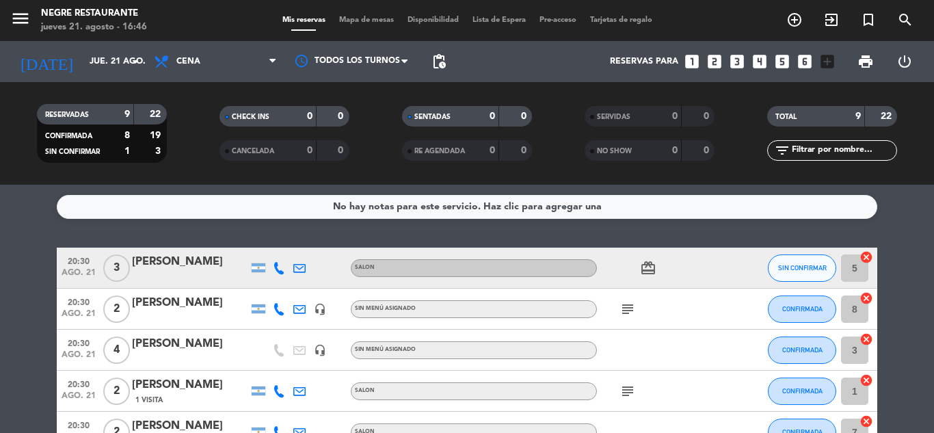
click at [621, 313] on icon "subject" at bounding box center [628, 309] width 16 height 16
click at [615, 389] on div "subject" at bounding box center [658, 391] width 123 height 40
click at [624, 391] on icon "subject" at bounding box center [628, 391] width 16 height 16
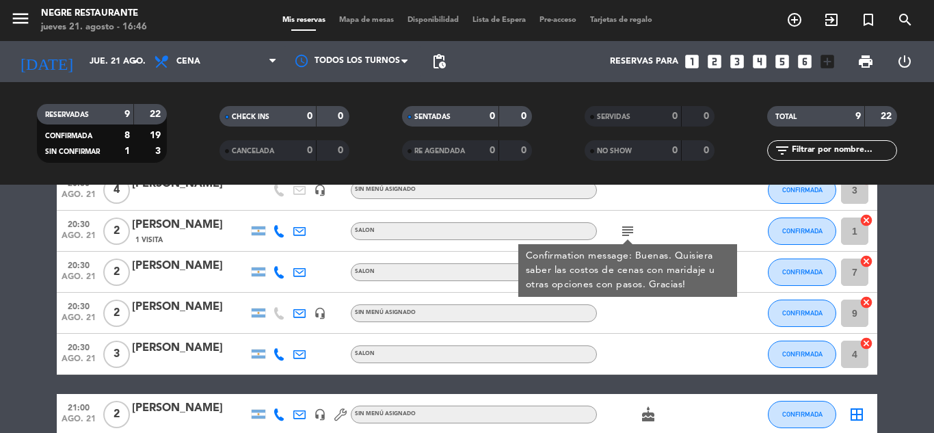
scroll to position [205, 0]
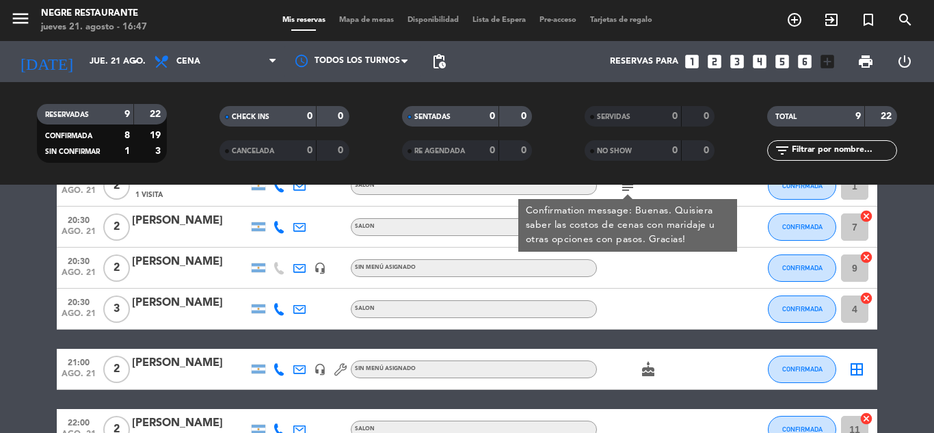
click at [645, 363] on icon "cake" at bounding box center [648, 369] width 16 height 16
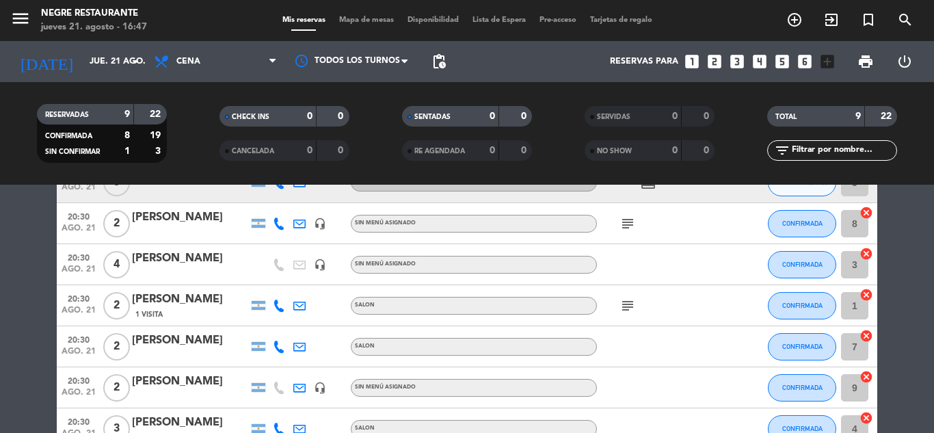
scroll to position [17, 0]
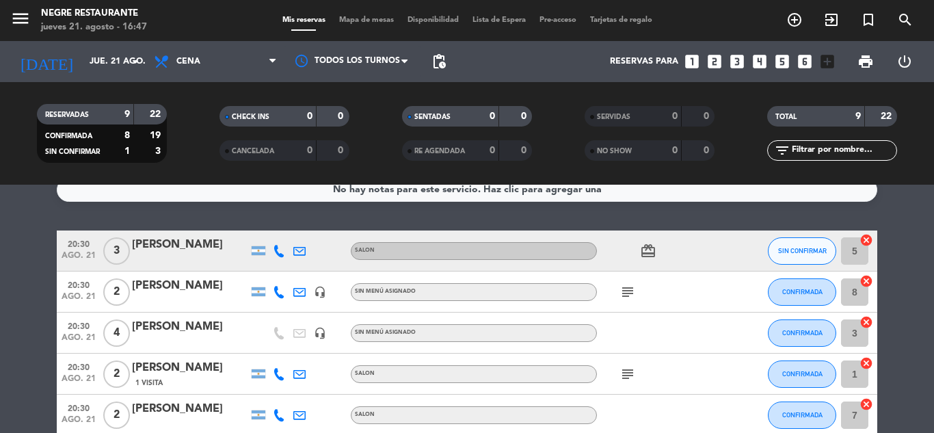
click at [649, 250] on icon "card_giftcard" at bounding box center [648, 251] width 16 height 16
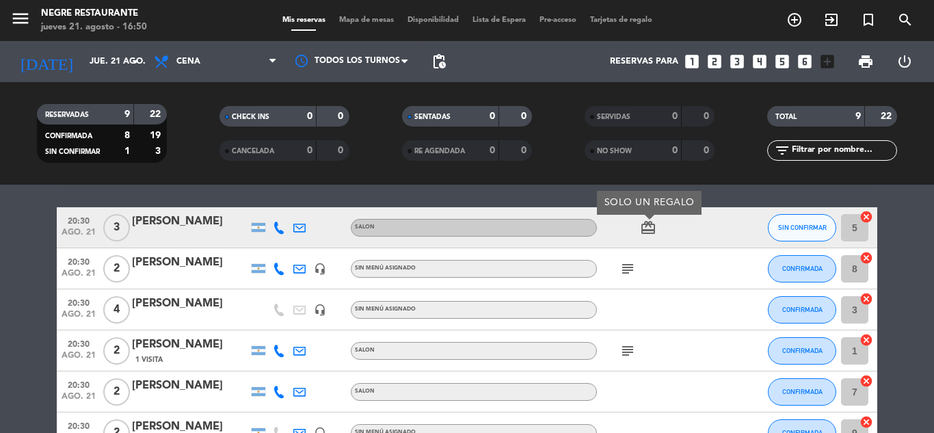
scroll to position [0, 0]
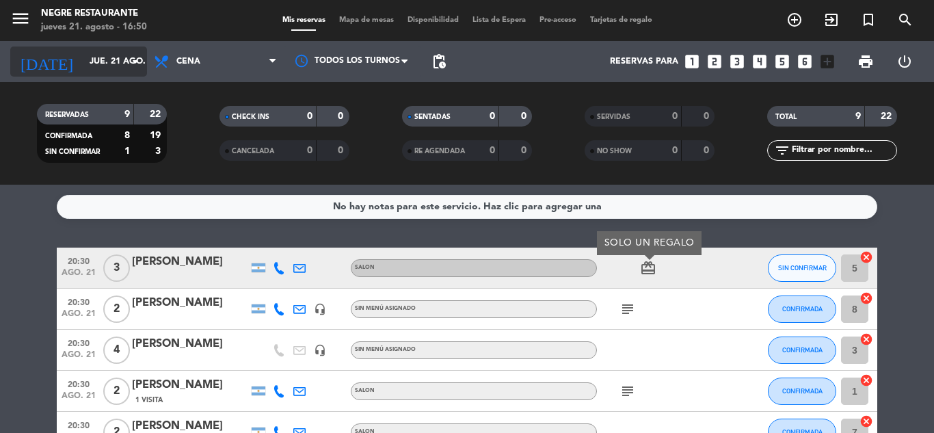
click at [118, 57] on input "jue. 21 ago." at bounding box center [141, 61] width 116 height 23
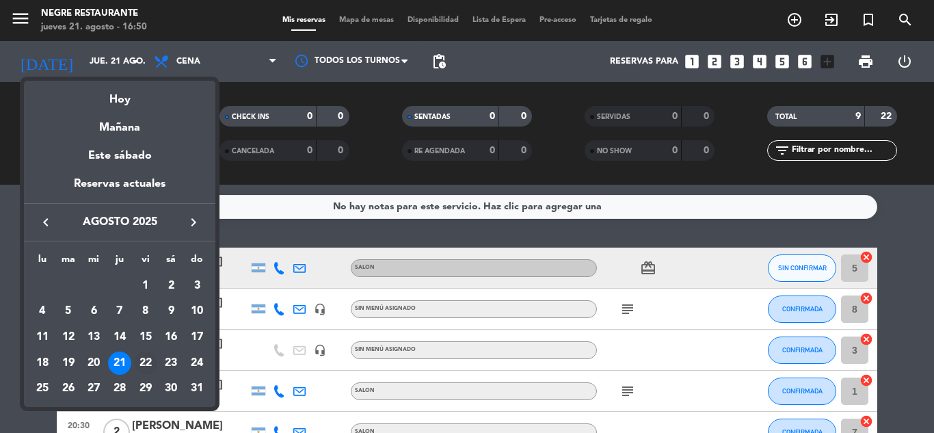
click at [143, 358] on div "22" at bounding box center [145, 362] width 23 height 23
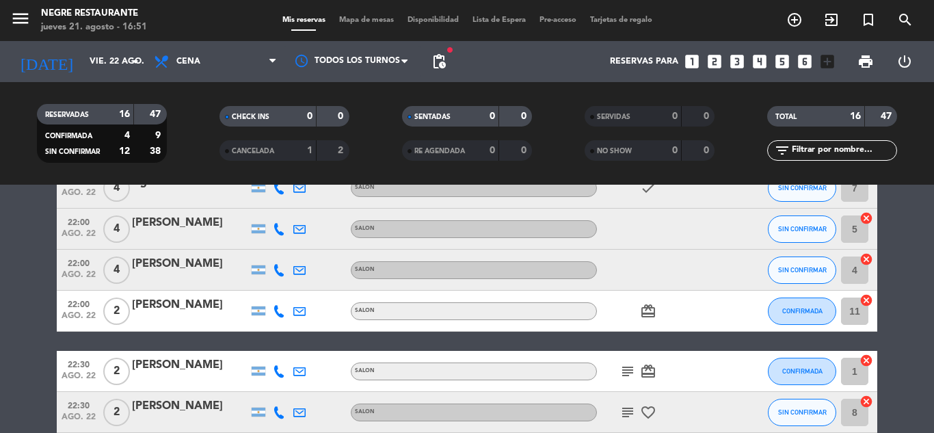
scroll to position [411, 0]
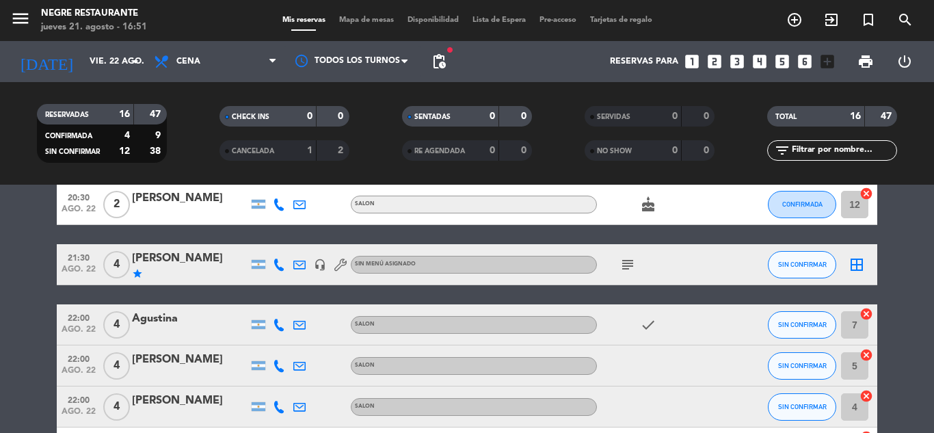
click at [630, 270] on icon "subject" at bounding box center [628, 264] width 16 height 16
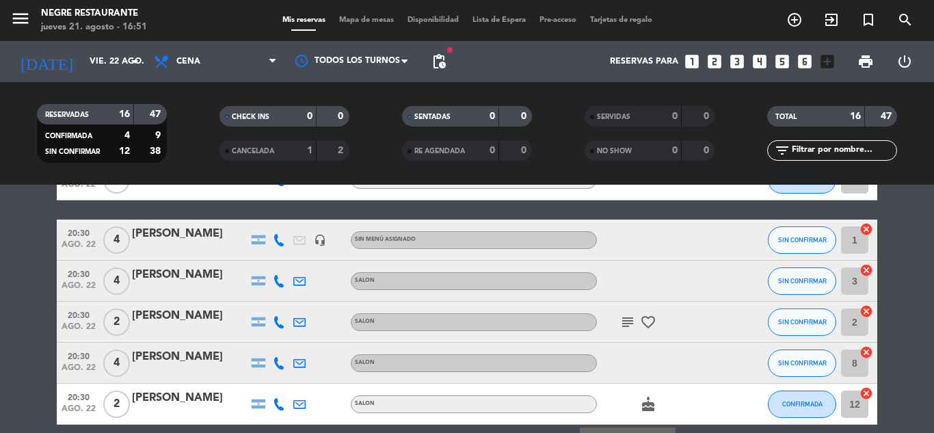
scroll to position [206, 0]
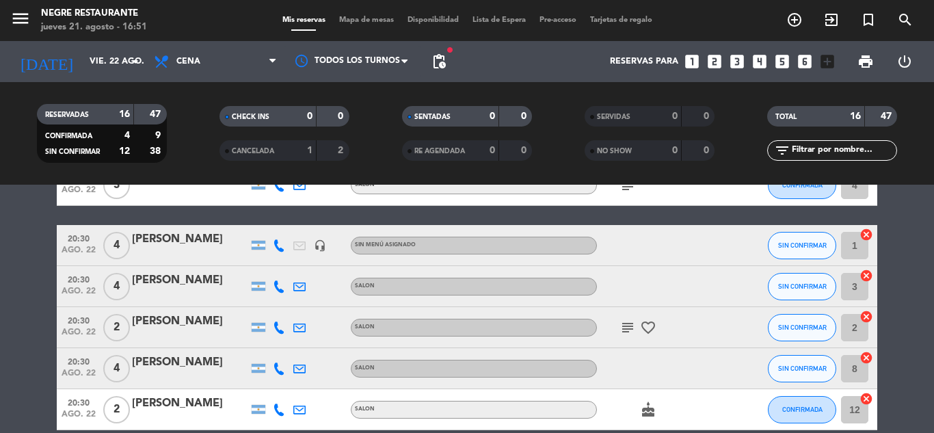
click at [626, 325] on icon "subject" at bounding box center [628, 327] width 16 height 16
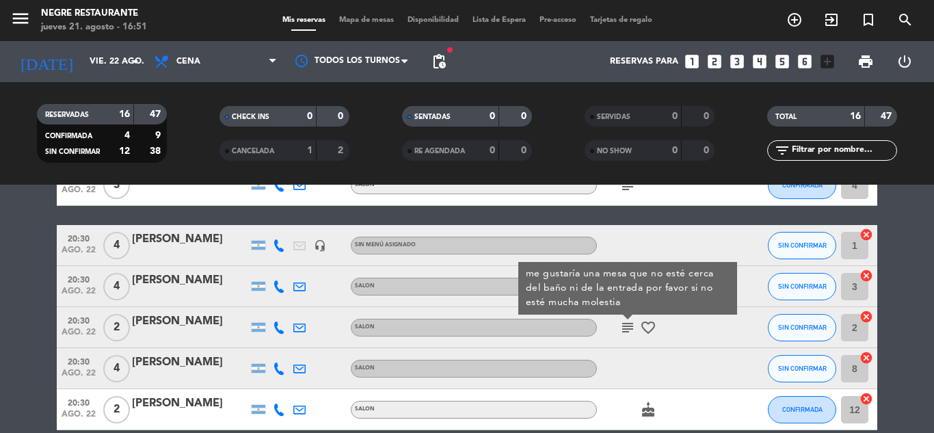
click at [648, 325] on icon "favorite_border" at bounding box center [648, 327] width 16 height 16
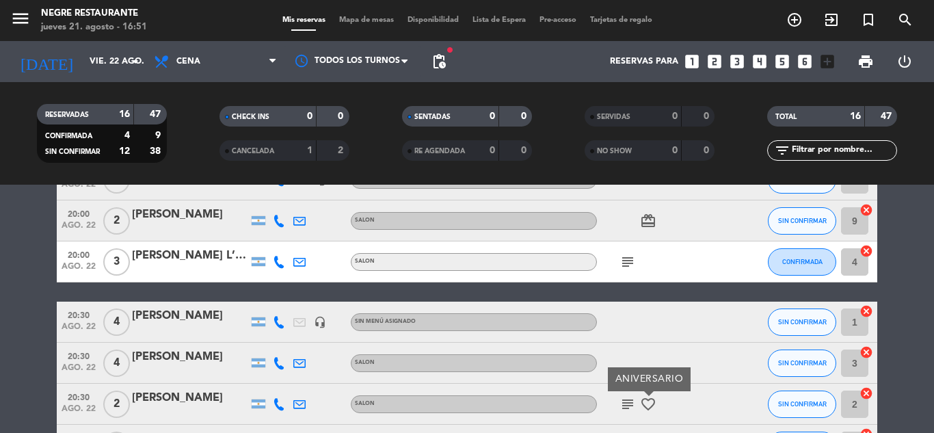
scroll to position [1, 0]
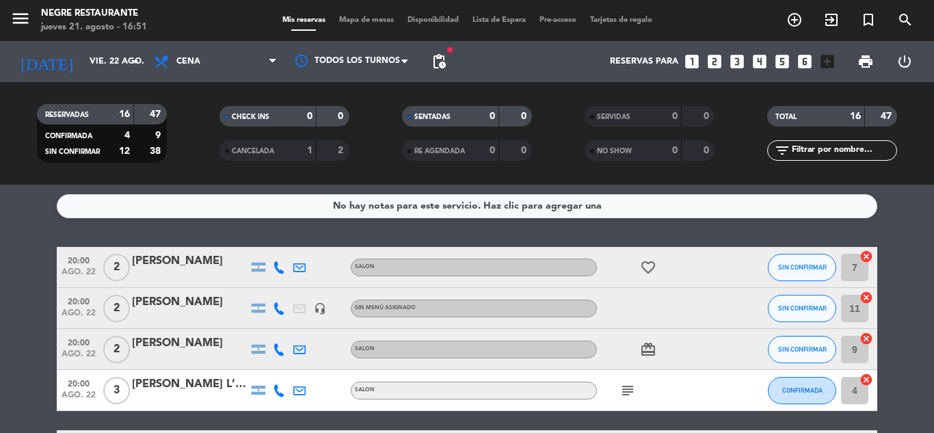
click at [635, 387] on icon "subject" at bounding box center [628, 390] width 16 height 16
click at [643, 351] on icon "card_giftcard" at bounding box center [648, 349] width 16 height 16
click at [649, 266] on icon "favorite_border" at bounding box center [648, 267] width 16 height 16
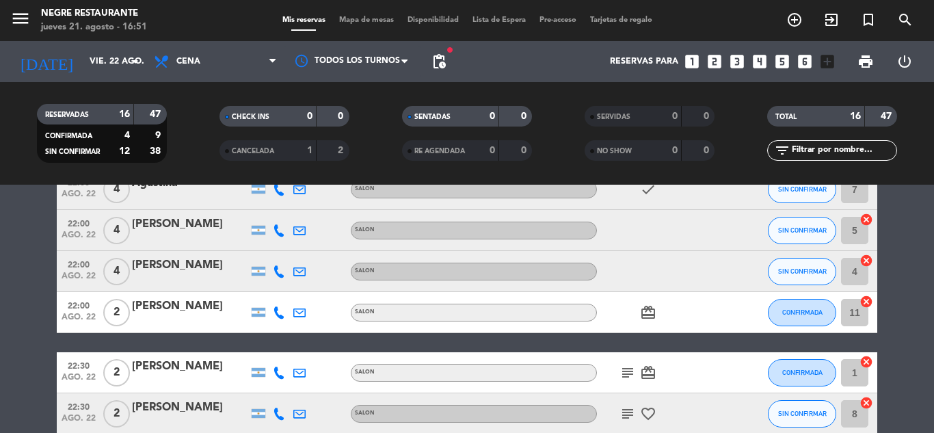
scroll to position [616, 0]
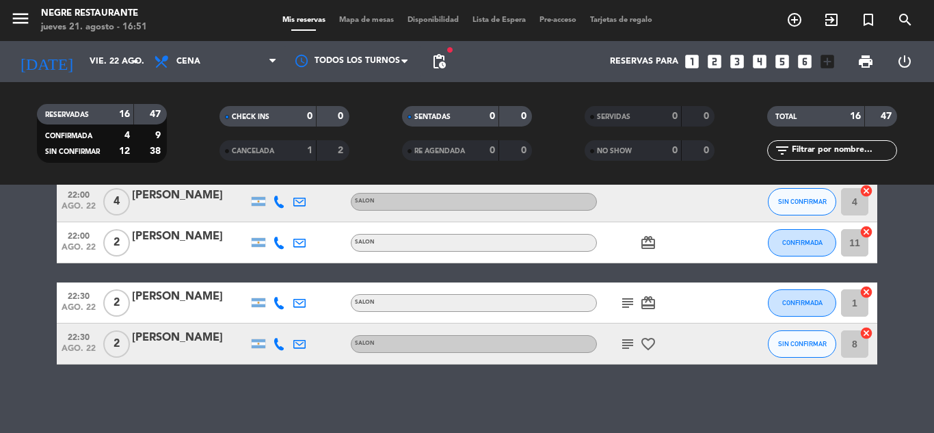
click at [646, 349] on icon "favorite_border" at bounding box center [648, 344] width 16 height 16
click at [632, 347] on icon "subject" at bounding box center [628, 344] width 16 height 16
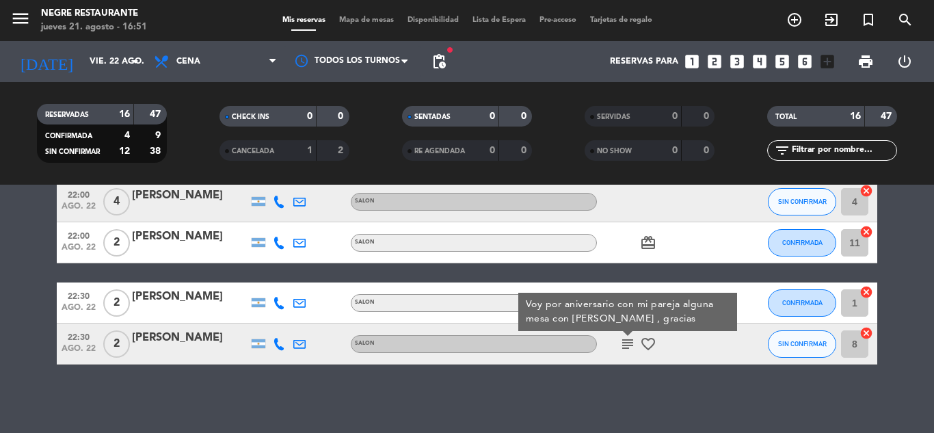
click at [630, 371] on div "No hay notas para este servicio. Haz clic para agregar una 20:00 ago. 22 2 [PER…" at bounding box center [467, 309] width 934 height 248
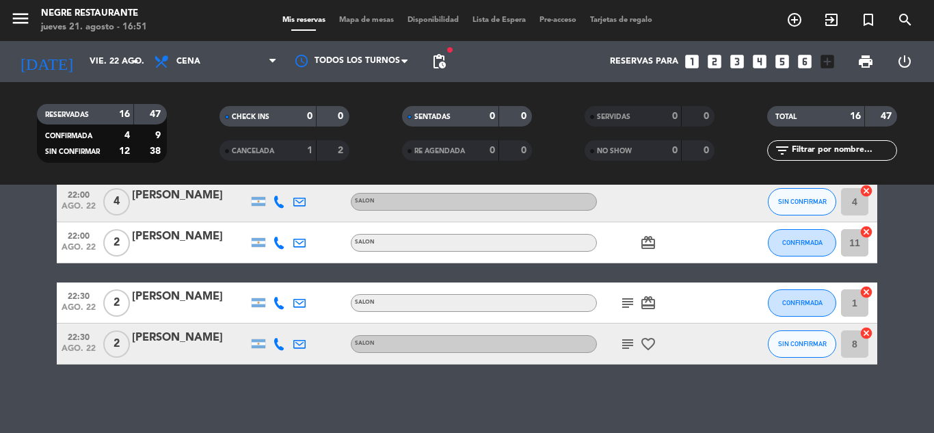
click at [631, 309] on icon "subject" at bounding box center [628, 303] width 16 height 16
click at [651, 304] on icon "card_giftcard" at bounding box center [648, 303] width 16 height 16
click at [646, 241] on icon "card_giftcard" at bounding box center [648, 243] width 16 height 16
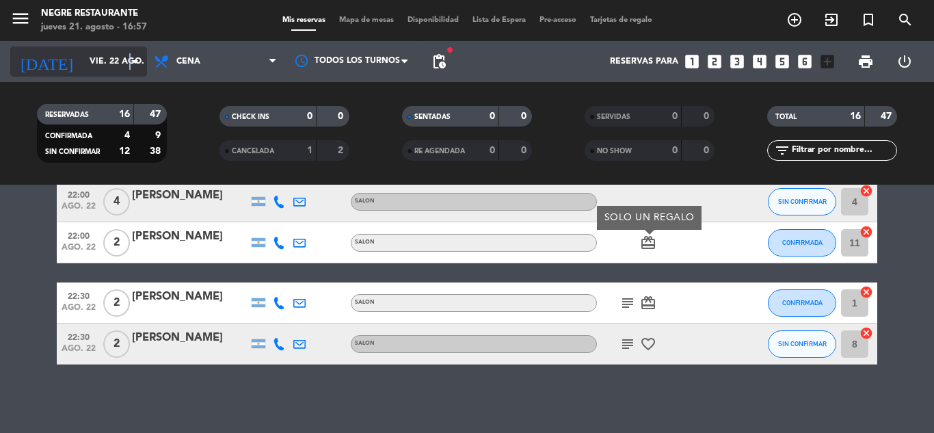
click at [131, 58] on icon "arrow_drop_down" at bounding box center [135, 61] width 16 height 16
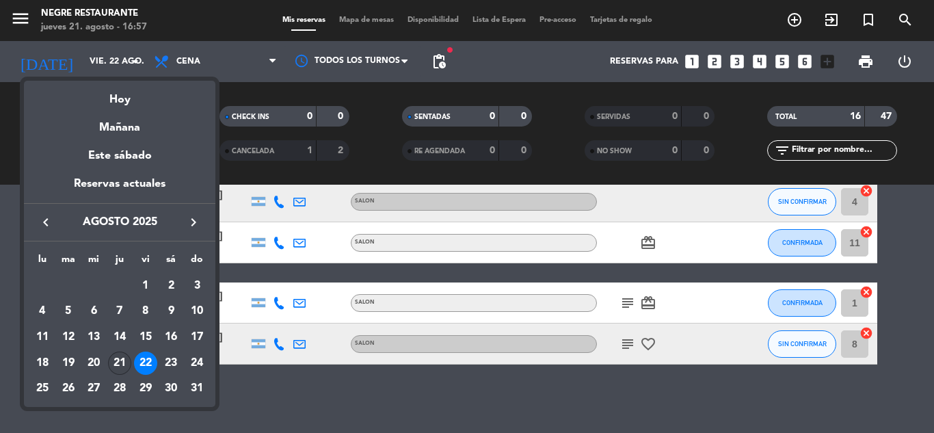
click at [118, 358] on div "21" at bounding box center [119, 362] width 23 height 23
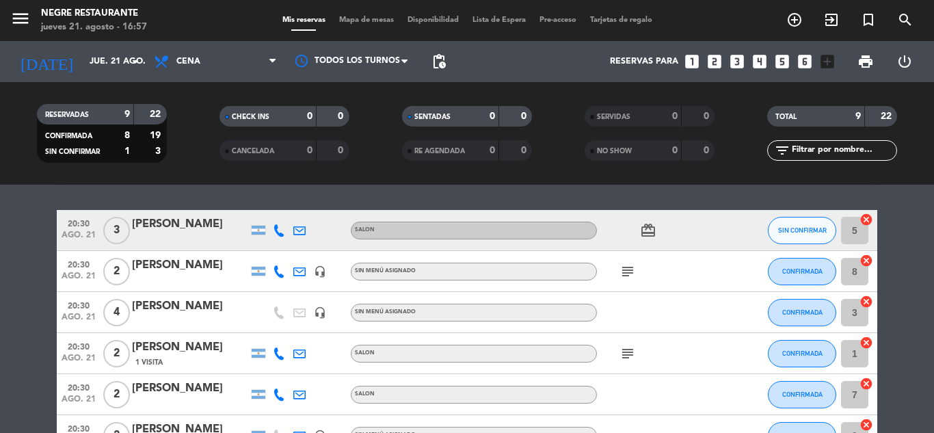
scroll to position [68, 0]
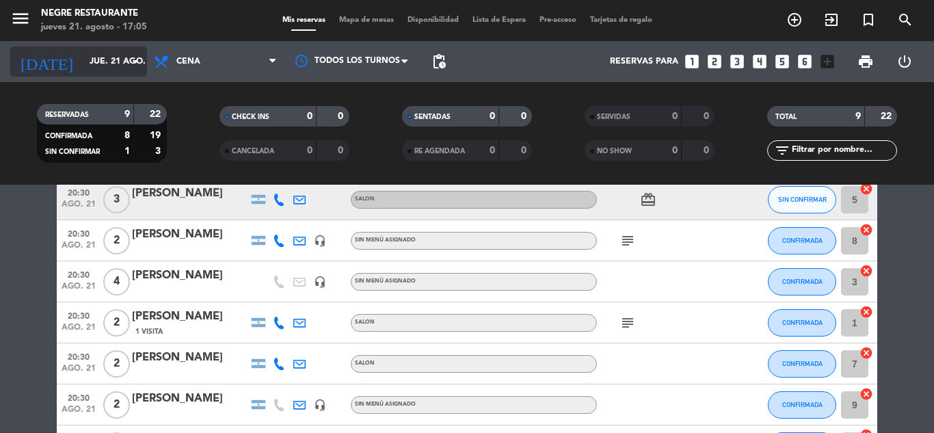
click at [131, 61] on icon "arrow_drop_down" at bounding box center [135, 61] width 16 height 16
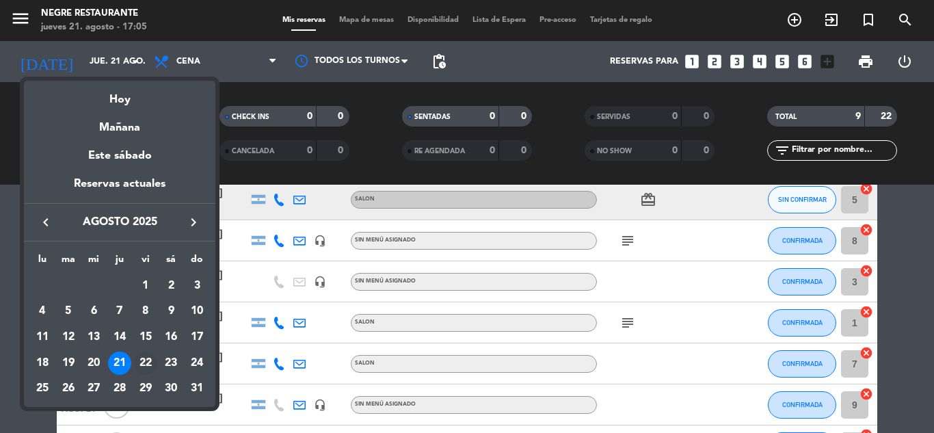
click at [149, 362] on div "22" at bounding box center [145, 362] width 23 height 23
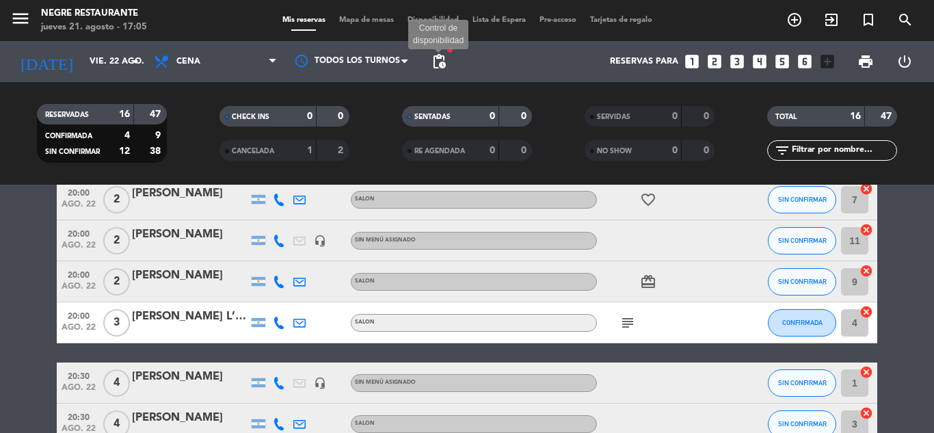
click at [447, 62] on span "pending_actions" at bounding box center [439, 61] width 16 height 16
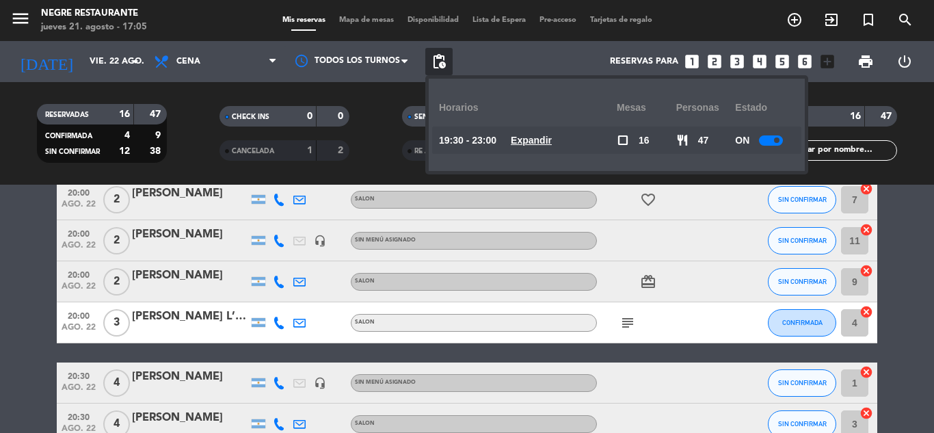
click at [533, 135] on u "Expandir" at bounding box center [531, 140] width 41 height 11
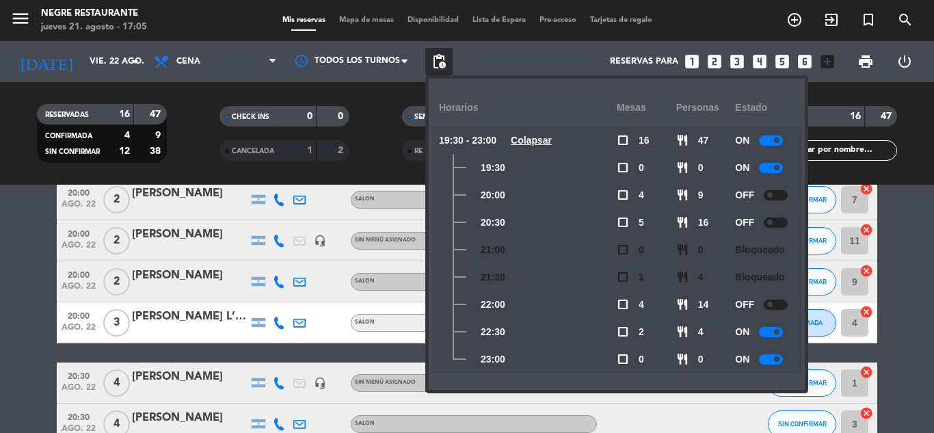
click at [389, 160] on div "SENTADAS 0 0 RE AGENDADA 0 0" at bounding box center [466, 133] width 183 height 75
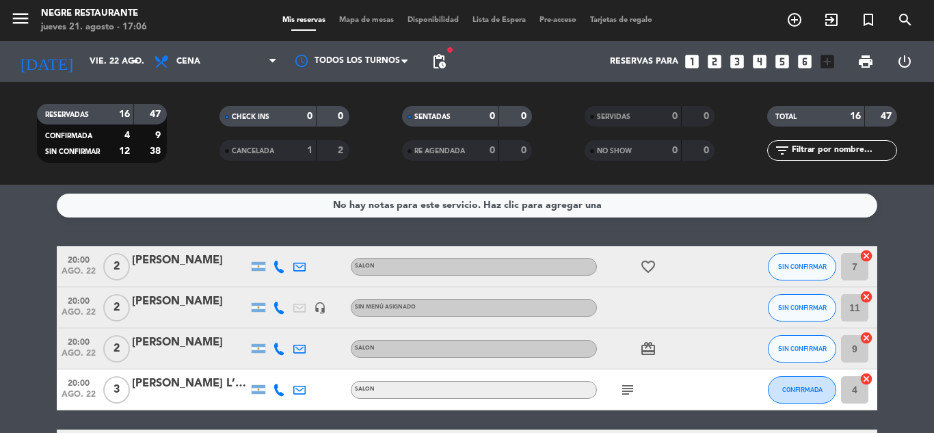
scroll to position [0, 0]
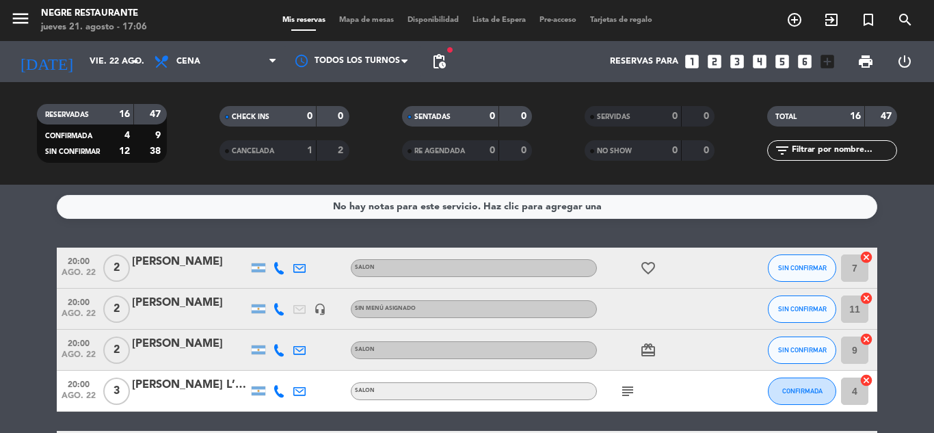
click at [446, 70] on span "pending_actions" at bounding box center [438, 61] width 27 height 27
click at [441, 57] on span "pending_actions" at bounding box center [439, 61] width 16 height 16
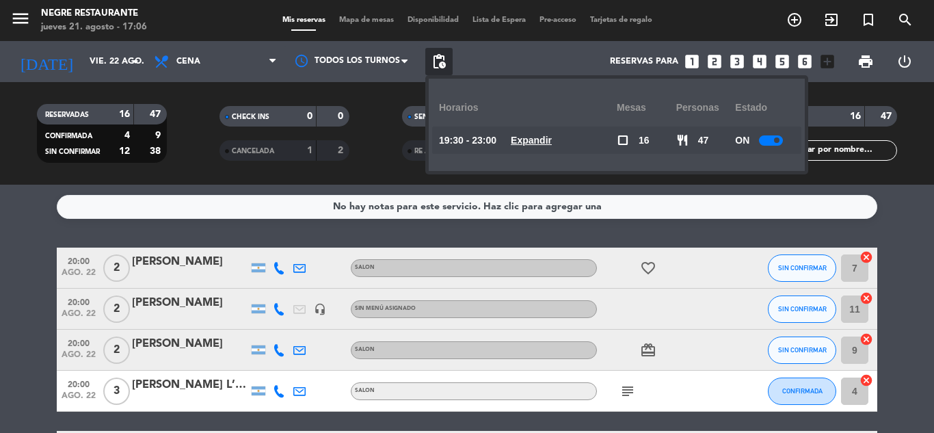
click at [531, 137] on u "Expandir" at bounding box center [531, 140] width 41 height 11
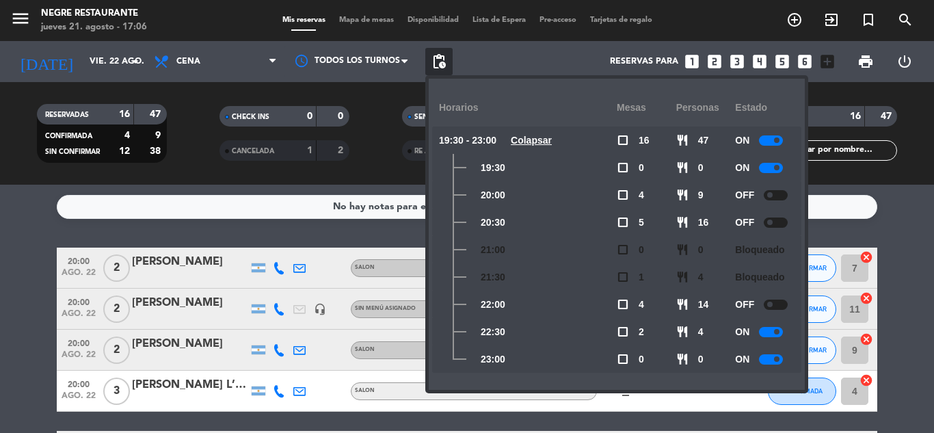
click at [777, 167] on span at bounding box center [776, 167] width 5 height 5
click at [775, 334] on div at bounding box center [771, 332] width 24 height 10
click at [775, 357] on div at bounding box center [771, 359] width 24 height 10
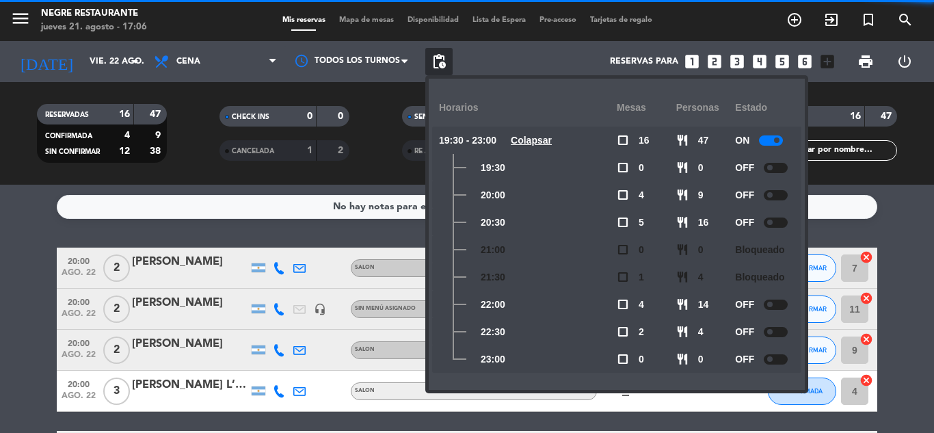
click at [851, 231] on div "No hay notas para este servicio. Haz clic para agregar una 20:00 ago. 22 2 [PER…" at bounding box center [467, 309] width 934 height 248
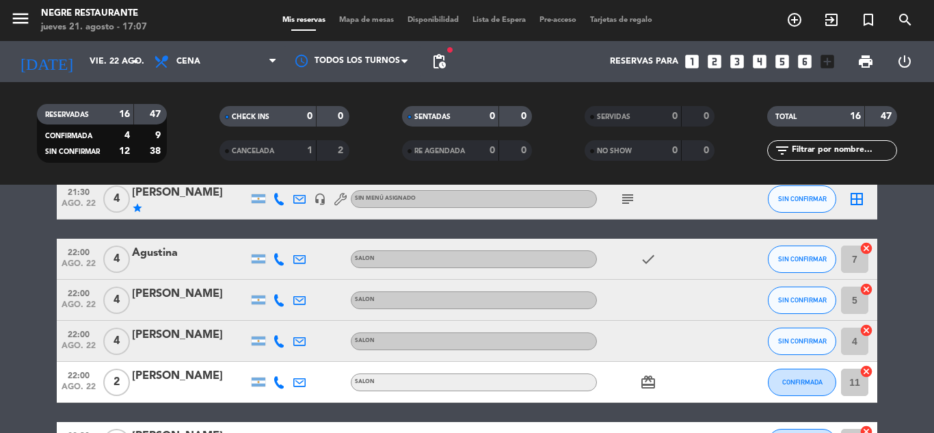
scroll to position [479, 0]
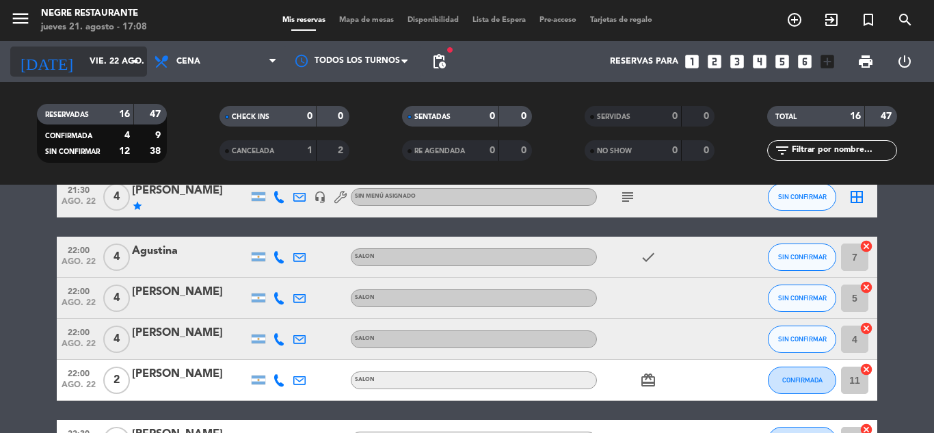
click at [104, 68] on input "vie. 22 ago." at bounding box center [141, 61] width 116 height 23
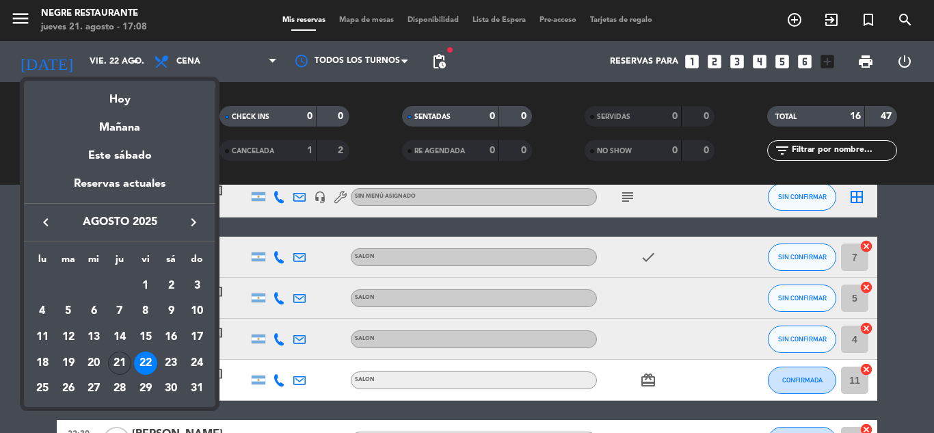
click at [128, 354] on div "21" at bounding box center [119, 362] width 23 height 23
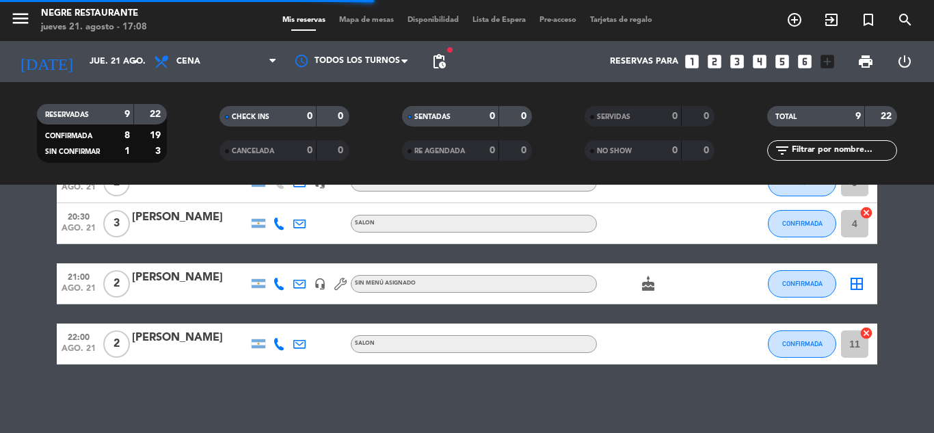
scroll to position [291, 0]
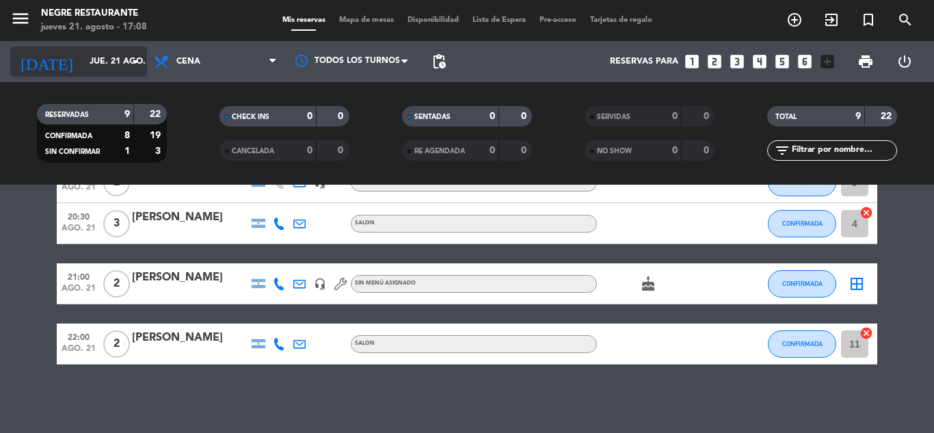
click at [83, 62] on input "jue. 21 ago." at bounding box center [141, 61] width 116 height 23
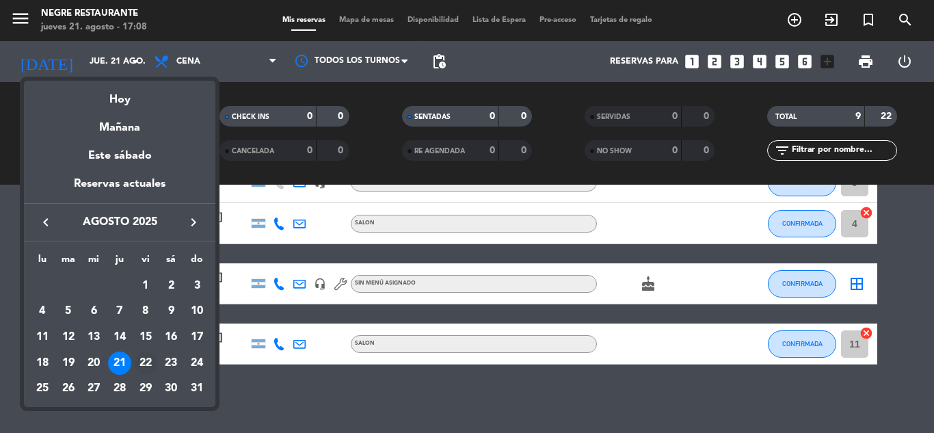
click at [142, 364] on div "22" at bounding box center [145, 362] width 23 height 23
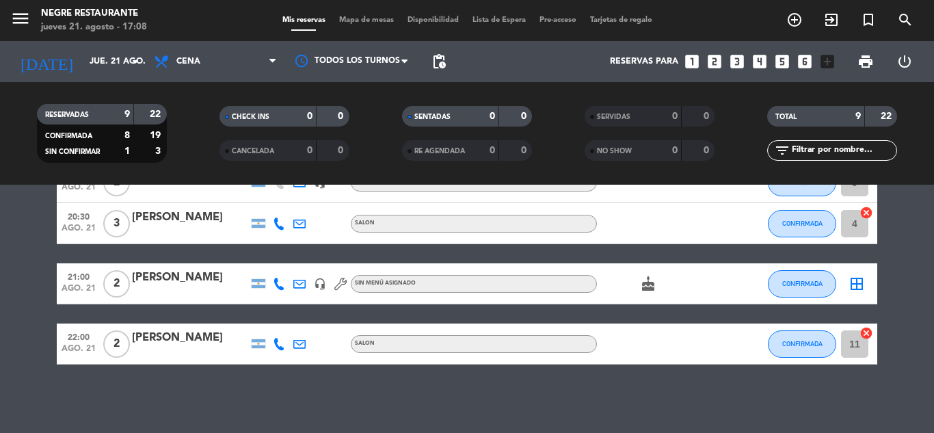
type input "vie. 22 ago."
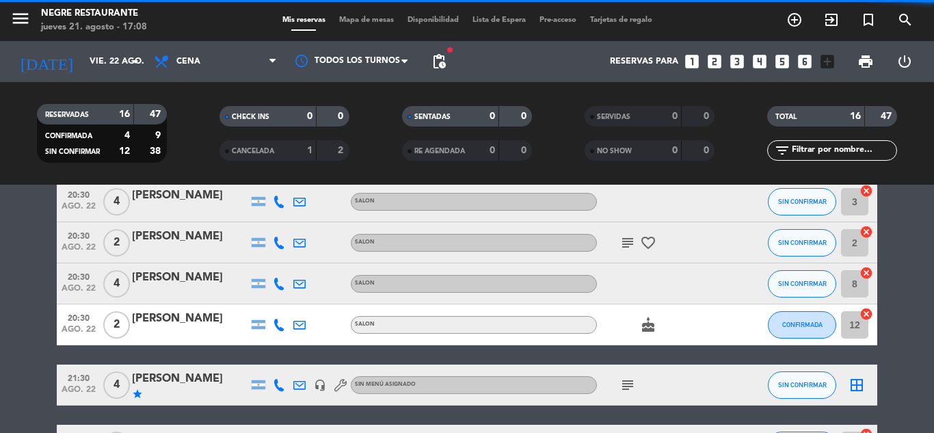
scroll to position [479, 0]
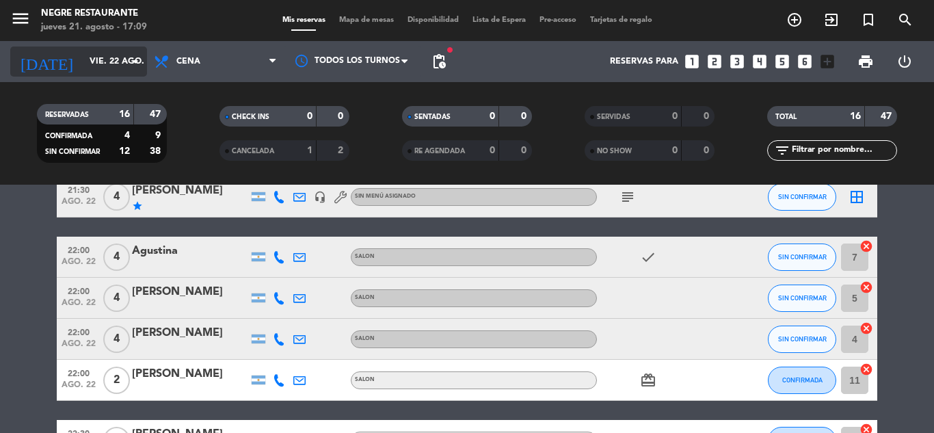
click at [135, 70] on input "vie. 22 ago." at bounding box center [141, 61] width 116 height 23
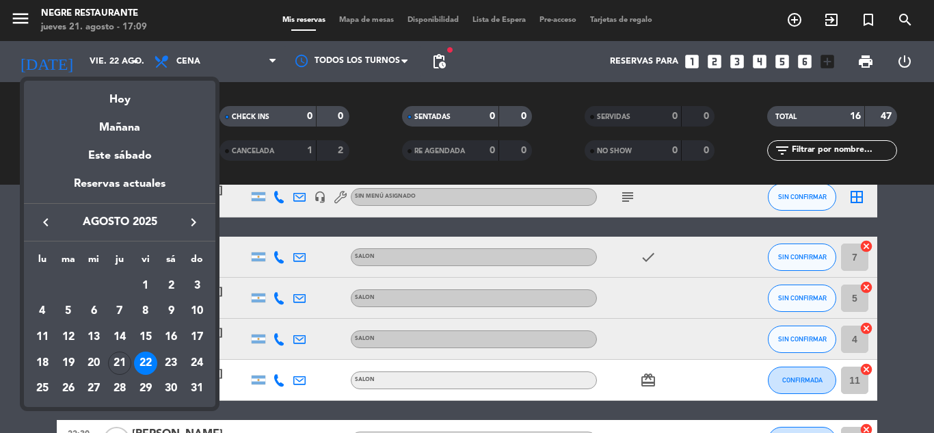
click at [345, 29] on div at bounding box center [467, 216] width 934 height 433
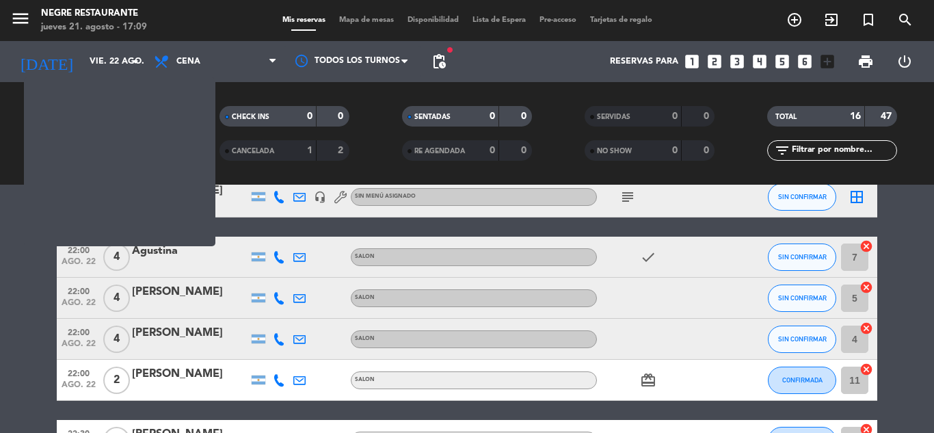
click at [342, 25] on div "Mis reservas Mapa de mesas Disponibilidad Lista de Espera Pre-acceso Tarjetas d…" at bounding box center [468, 20] width 384 height 12
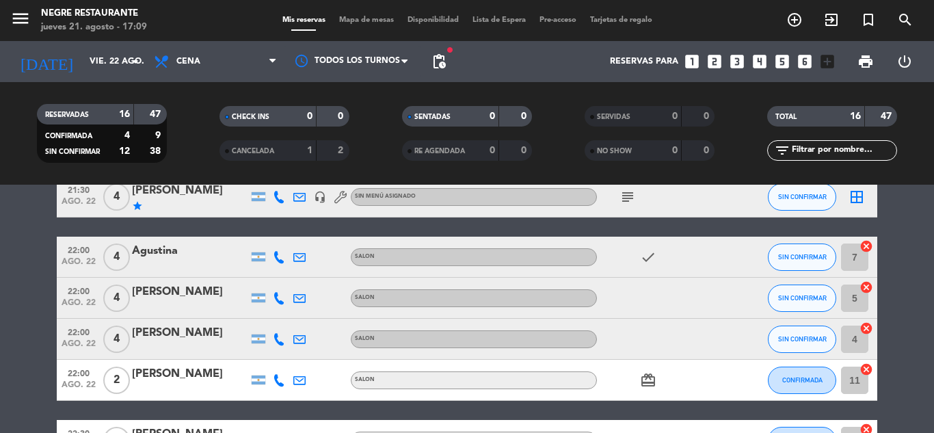
click at [347, 14] on div "menu Negre Restaurante jueves 21. agosto - 17:09 Mis reservas Mapa de mesas Dis…" at bounding box center [467, 20] width 934 height 41
click at [354, 23] on span "Mapa de mesas" at bounding box center [366, 20] width 68 height 8
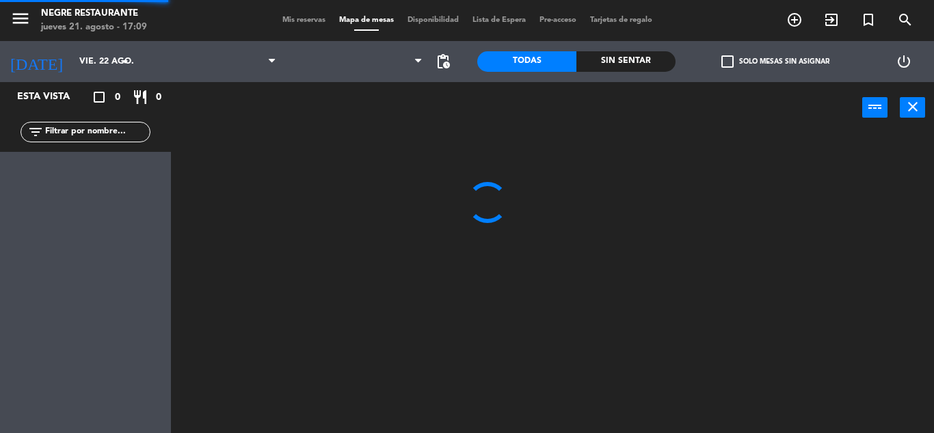
click at [364, 21] on span "Mapa de mesas" at bounding box center [366, 20] width 68 height 8
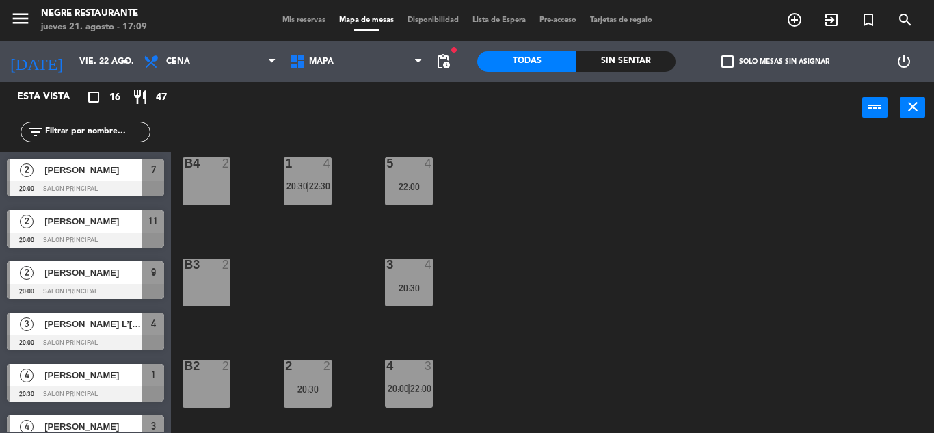
click at [308, 17] on span "Mis reservas" at bounding box center [304, 20] width 57 height 8
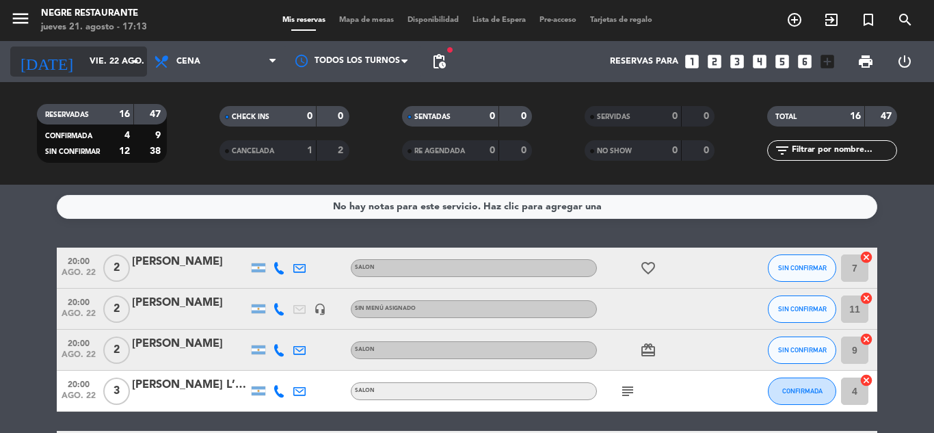
click at [122, 51] on input "vie. 22 ago." at bounding box center [141, 61] width 116 height 23
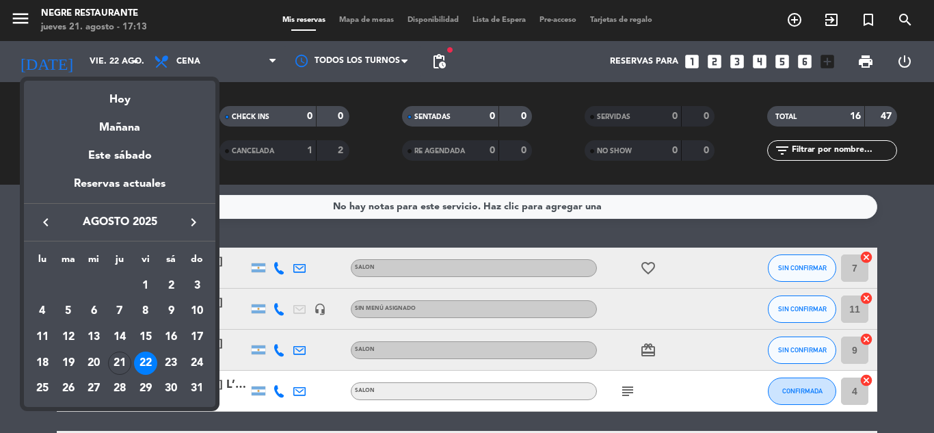
click at [439, 58] on div at bounding box center [467, 216] width 934 height 433
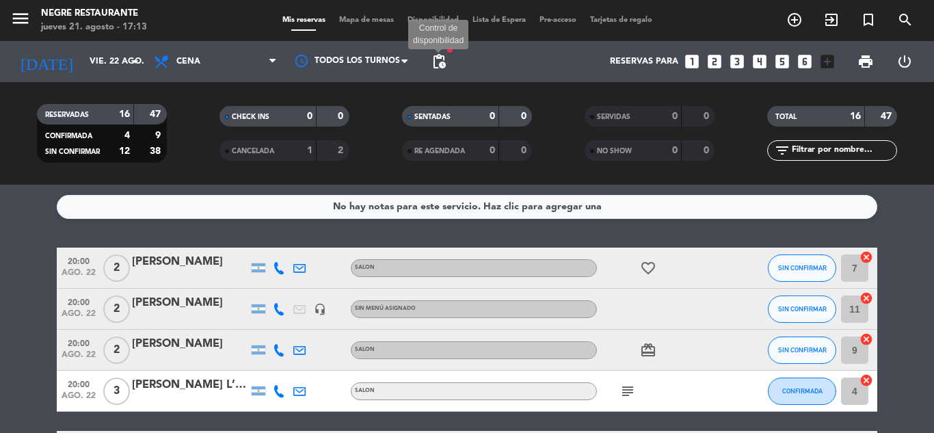
click at [439, 58] on span "pending_actions" at bounding box center [439, 61] width 16 height 16
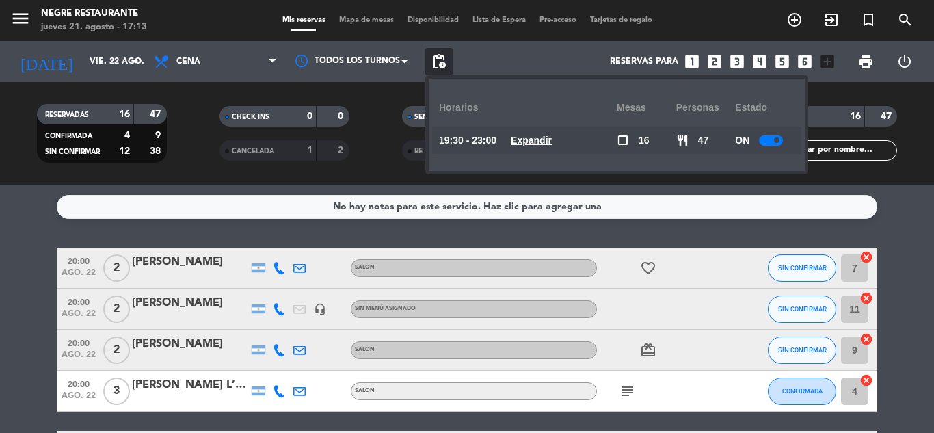
drag, startPoint x: 569, startPoint y: 144, endPoint x: 559, endPoint y: 144, distance: 9.6
click at [568, 144] on div "19:30 - 23:00 Expandir" at bounding box center [528, 140] width 178 height 27
click at [552, 144] on u "Expandir" at bounding box center [531, 140] width 41 height 11
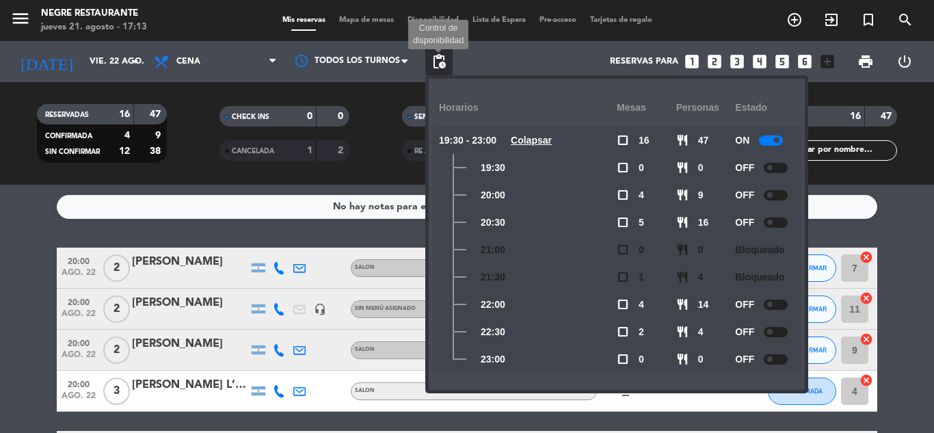
click at [444, 61] on span "pending_actions" at bounding box center [439, 61] width 16 height 16
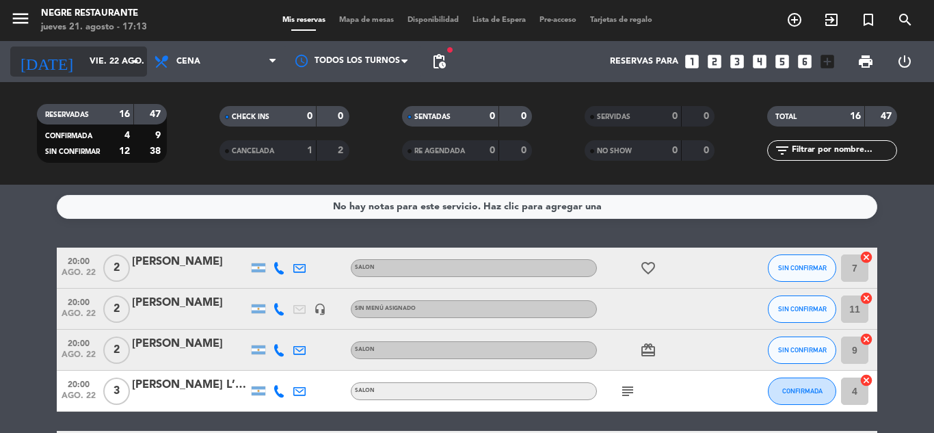
click at [128, 64] on icon "arrow_drop_down" at bounding box center [135, 61] width 16 height 16
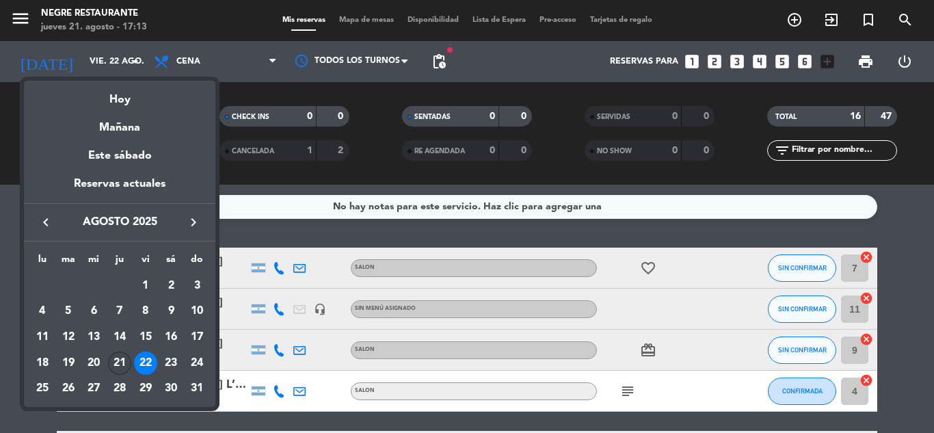
click at [120, 363] on div "21" at bounding box center [119, 362] width 23 height 23
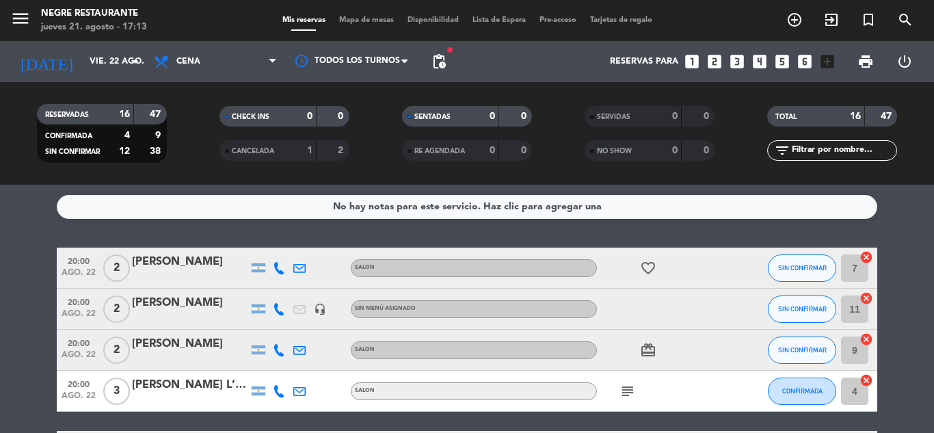
type input "jue. 21 ago."
